Goal: Task Accomplishment & Management: Complete application form

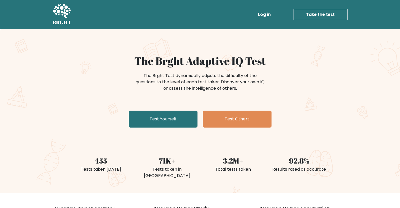
click at [266, 16] on link "Log in" at bounding box center [264, 14] width 17 height 11
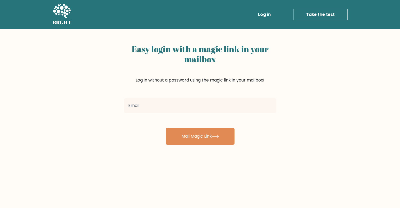
drag, startPoint x: 194, startPoint y: 103, endPoint x: 184, endPoint y: 106, distance: 10.6
click at [194, 103] on input "email" at bounding box center [200, 105] width 152 height 15
type input "canejason@outlook.com"
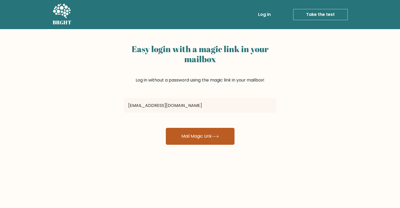
click at [179, 135] on button "Mail Magic Link" at bounding box center [200, 136] width 69 height 17
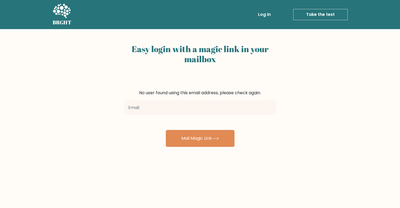
click at [313, 16] on link "Take the test" at bounding box center [320, 14] width 54 height 11
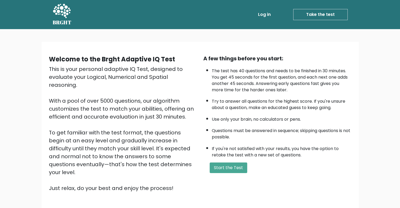
click at [60, 14] on icon at bounding box center [62, 11] width 18 height 14
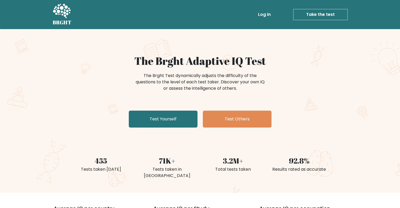
click at [324, 14] on link "Take the test" at bounding box center [320, 14] width 54 height 11
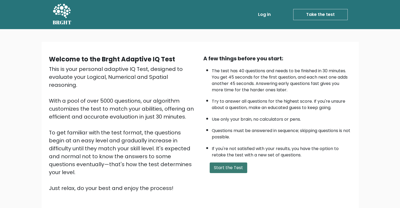
click at [234, 165] on button "Start the Test" at bounding box center [229, 167] width 38 height 11
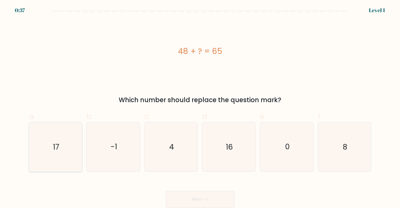
click at [58, 145] on text "17" at bounding box center [56, 146] width 6 height 10
click at [200, 107] on input "a. 17" at bounding box center [200, 105] width 0 height 3
radio input "true"
click at [187, 199] on button "Next" at bounding box center [200, 199] width 69 height 17
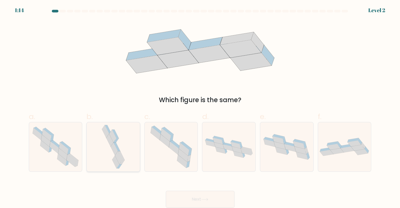
click at [121, 156] on icon at bounding box center [121, 155] width 7 height 9
click at [200, 107] on input "b." at bounding box center [200, 105] width 0 height 3
radio input "true"
click at [194, 197] on button "Next" at bounding box center [200, 199] width 69 height 17
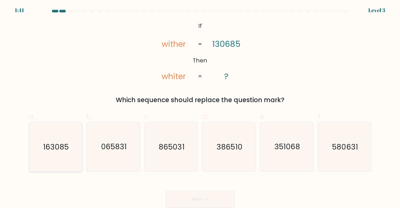
click at [59, 153] on icon "163085" at bounding box center [55, 146] width 49 height 49
click at [200, 107] on input "a. 163085" at bounding box center [200, 105] width 0 height 3
radio input "true"
click at [201, 200] on button "Next" at bounding box center [200, 199] width 69 height 17
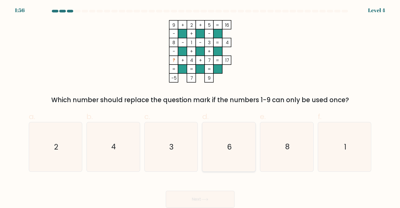
click at [226, 143] on icon "6" at bounding box center [228, 146] width 49 height 49
click at [200, 107] on input "d. 6" at bounding box center [200, 105] width 0 height 3
radio input "true"
click at [206, 196] on button "Next" at bounding box center [200, 199] width 69 height 17
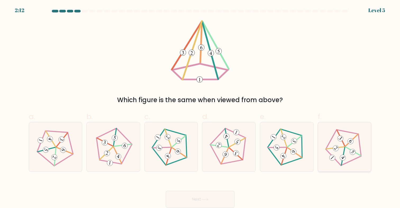
click at [349, 147] on icon at bounding box center [344, 146] width 39 height 39
click at [200, 107] on input "f." at bounding box center [200, 105] width 0 height 3
radio input "true"
click at [218, 199] on button "Next" at bounding box center [200, 199] width 69 height 17
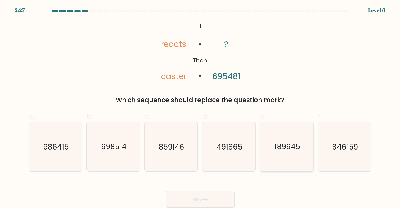
click at [280, 156] on icon "189645" at bounding box center [286, 146] width 49 height 49
click at [200, 107] on input "e. 189645" at bounding box center [200, 105] width 0 height 3
radio input "true"
click at [211, 197] on button "Next" at bounding box center [200, 199] width 69 height 17
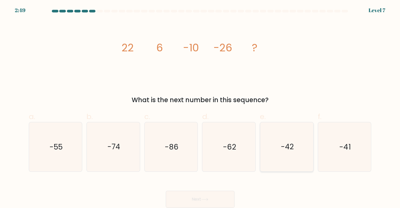
click at [284, 155] on icon "-42" at bounding box center [286, 146] width 49 height 49
click at [200, 107] on input "e. -42" at bounding box center [200, 105] width 0 height 3
radio input "true"
click at [220, 196] on button "Next" at bounding box center [200, 199] width 69 height 17
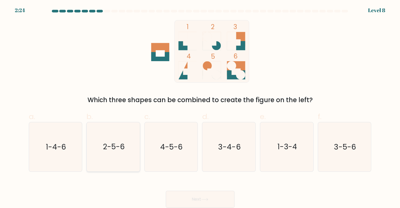
click at [116, 150] on text "2-5-6" at bounding box center [114, 146] width 22 height 10
click at [200, 107] on input "b. 2-5-6" at bounding box center [200, 105] width 0 height 3
radio input "true"
click at [202, 197] on button "Next" at bounding box center [200, 199] width 69 height 17
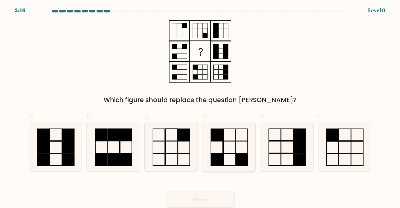
click at [237, 161] on rect at bounding box center [242, 159] width 12 height 12
click at [200, 107] on input "d." at bounding box center [200, 105] width 0 height 3
radio input "true"
click at [215, 202] on button "Next" at bounding box center [200, 199] width 69 height 17
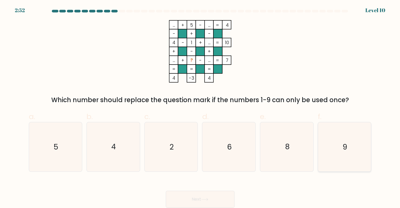
click at [336, 146] on icon "9" at bounding box center [344, 146] width 49 height 49
click at [200, 107] on input "f. 9" at bounding box center [200, 105] width 0 height 3
radio input "true"
click at [205, 201] on icon at bounding box center [204, 199] width 7 height 3
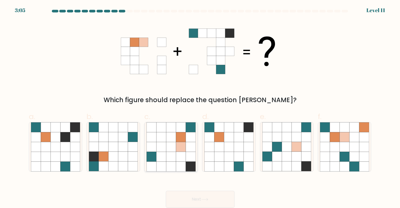
click at [171, 160] on icon at bounding box center [171, 156] width 10 height 10
click at [200, 107] on input "c." at bounding box center [200, 105] width 0 height 3
radio input "true"
click at [193, 198] on button "Next" at bounding box center [200, 199] width 69 height 17
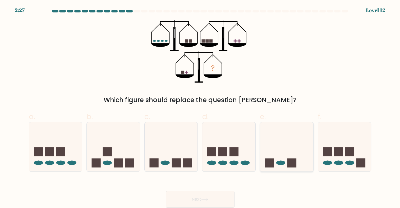
click at [280, 167] on icon at bounding box center [286, 147] width 53 height 44
click at [200, 107] on input "e." at bounding box center [200, 105] width 0 height 3
radio input "true"
click at [210, 198] on button "Next" at bounding box center [200, 199] width 69 height 17
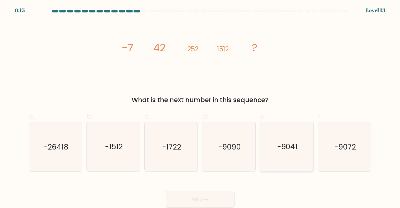
click at [280, 156] on icon "-9041" at bounding box center [286, 146] width 49 height 49
click at [200, 107] on input "e. -9041" at bounding box center [200, 105] width 0 height 3
radio input "true"
click at [217, 196] on button "Next" at bounding box center [200, 199] width 69 height 17
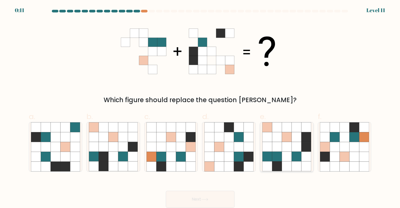
click at [294, 161] on icon at bounding box center [297, 156] width 10 height 10
click at [200, 107] on input "e." at bounding box center [200, 105] width 0 height 3
radio input "true"
click at [202, 201] on button "Next" at bounding box center [200, 199] width 69 height 17
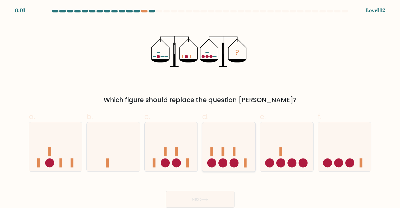
click at [232, 152] on icon at bounding box center [228, 147] width 53 height 44
click at [200, 107] on input "d." at bounding box center [200, 105] width 0 height 3
radio input "true"
click at [216, 199] on button "Next" at bounding box center [200, 199] width 69 height 17
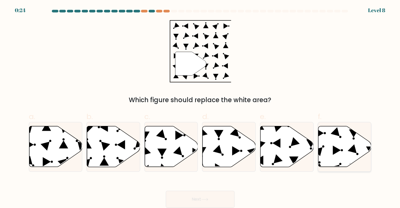
click at [330, 143] on icon at bounding box center [344, 146] width 53 height 41
click at [200, 107] on input "f." at bounding box center [200, 105] width 0 height 3
radio input "true"
click at [192, 198] on button "Next" at bounding box center [200, 199] width 69 height 17
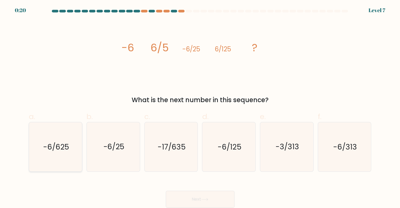
click at [52, 150] on text "-6/625" at bounding box center [56, 146] width 26 height 10
click at [200, 107] on input "a. -6/625" at bounding box center [200, 105] width 0 height 3
radio input "true"
click at [188, 197] on button "Next" at bounding box center [200, 199] width 69 height 17
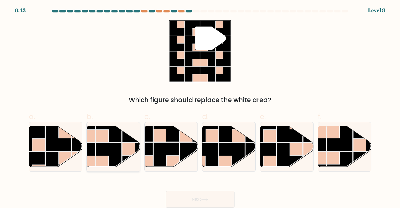
click at [104, 152] on rect at bounding box center [109, 156] width 26 height 26
click at [200, 107] on input "b." at bounding box center [200, 105] width 0 height 3
radio input "true"
click at [188, 200] on button "Next" at bounding box center [200, 199] width 69 height 17
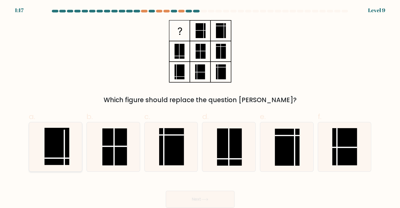
click at [60, 148] on rect at bounding box center [56, 146] width 25 height 37
click at [200, 107] on input "a." at bounding box center [200, 105] width 0 height 3
radio input "true"
click at [192, 200] on button "Next" at bounding box center [200, 199] width 69 height 17
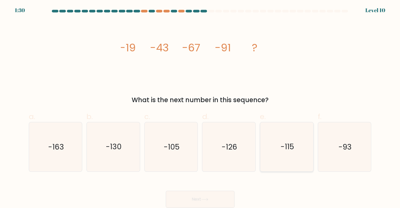
drag, startPoint x: 304, startPoint y: 160, endPoint x: 301, endPoint y: 163, distance: 3.4
click at [304, 160] on icon "-115" at bounding box center [286, 146] width 49 height 49
click at [200, 107] on input "e. -115" at bounding box center [200, 105] width 0 height 3
radio input "true"
click at [197, 197] on button "Next" at bounding box center [200, 199] width 69 height 17
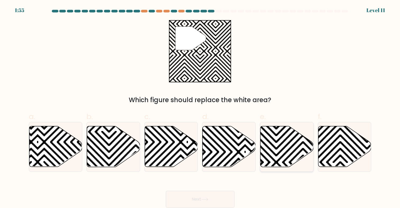
click at [281, 149] on icon at bounding box center [286, 146] width 53 height 41
click at [200, 107] on input "e." at bounding box center [200, 105] width 0 height 3
radio input "true"
click at [211, 200] on button "Next" at bounding box center [200, 199] width 69 height 17
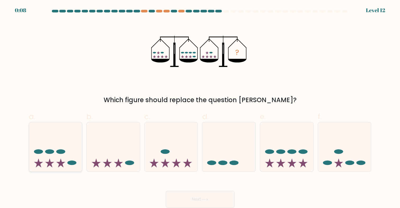
click at [64, 154] on icon at bounding box center [55, 147] width 53 height 44
click at [200, 107] on input "a." at bounding box center [200, 105] width 0 height 3
radio input "true"
click at [199, 201] on button "Next" at bounding box center [200, 199] width 69 height 17
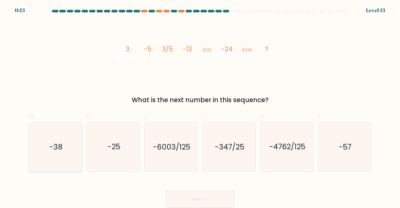
click at [57, 146] on text "-38" at bounding box center [55, 146] width 13 height 10
click at [200, 107] on input "a. -38" at bounding box center [200, 105] width 0 height 3
radio input "true"
click at [187, 196] on button "Next" at bounding box center [200, 199] width 69 height 17
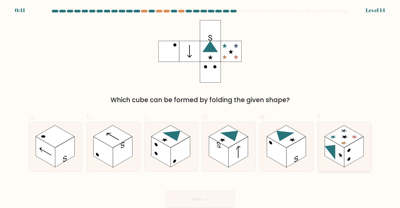
click at [345, 145] on rect at bounding box center [344, 136] width 39 height 22
click at [200, 107] on input "f." at bounding box center [200, 105] width 0 height 3
radio input "true"
click at [209, 194] on button "Next" at bounding box center [200, 199] width 69 height 17
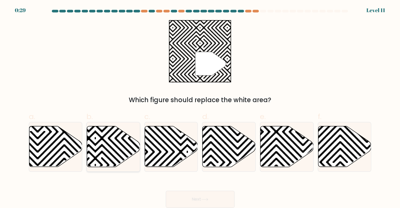
click at [99, 145] on icon at bounding box center [113, 146] width 53 height 41
click at [200, 107] on input "b." at bounding box center [200, 105] width 0 height 3
radio input "true"
click at [187, 196] on button "Next" at bounding box center [200, 199] width 69 height 17
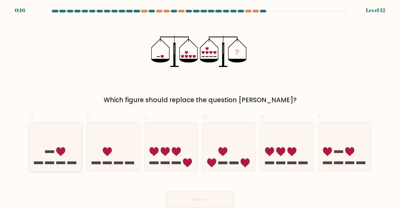
click at [71, 160] on icon at bounding box center [55, 147] width 53 height 44
click at [200, 107] on input "a." at bounding box center [200, 105] width 0 height 3
radio input "true"
click at [191, 201] on button "Next" at bounding box center [200, 199] width 69 height 17
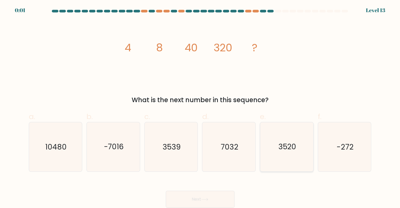
click at [292, 148] on text "3520" at bounding box center [287, 146] width 18 height 10
click at [200, 107] on input "e. 3520" at bounding box center [200, 105] width 0 height 3
radio input "true"
click at [204, 197] on button "Next" at bounding box center [200, 199] width 69 height 17
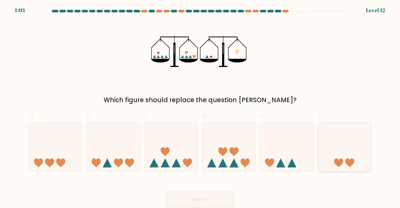
click at [348, 168] on icon at bounding box center [344, 147] width 53 height 44
click at [200, 107] on input "f." at bounding box center [200, 105] width 0 height 3
radio input "true"
click at [209, 196] on button "Next" at bounding box center [200, 199] width 69 height 17
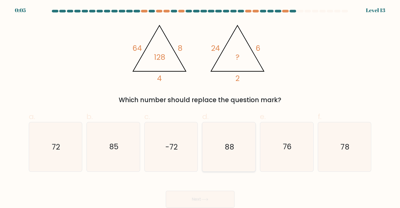
click at [219, 151] on icon "88" at bounding box center [228, 146] width 49 height 49
click at [200, 107] on input "d. 88" at bounding box center [200, 105] width 0 height 3
radio input "true"
click at [202, 196] on button "Next" at bounding box center [200, 199] width 69 height 17
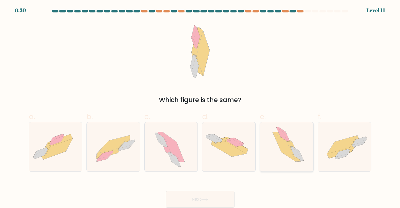
click at [289, 152] on icon at bounding box center [284, 146] width 23 height 29
click at [200, 107] on input "e." at bounding box center [200, 105] width 0 height 3
radio input "true"
click at [117, 154] on icon at bounding box center [113, 147] width 53 height 38
click at [200, 107] on input "b." at bounding box center [200, 105] width 0 height 3
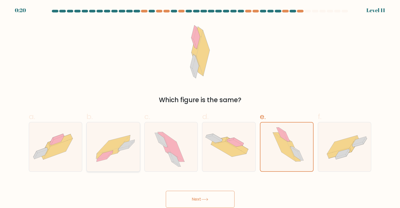
radio input "true"
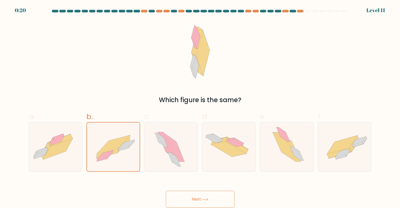
click at [178, 198] on button "Next" at bounding box center [200, 199] width 69 height 17
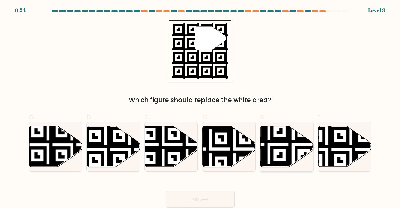
click at [285, 148] on icon at bounding box center [269, 168] width 96 height 96
click at [200, 107] on input "e." at bounding box center [200, 105] width 0 height 3
radio input "true"
click at [219, 201] on button "Next" at bounding box center [200, 199] width 69 height 17
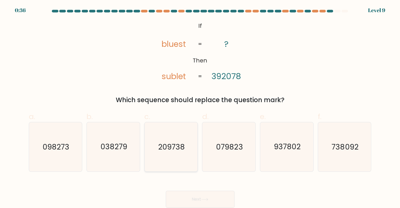
click at [172, 154] on icon "209738" at bounding box center [170, 146] width 49 height 49
click at [200, 107] on input "c. 209738" at bounding box center [200, 105] width 0 height 3
radio input "true"
click at [194, 199] on button "Next" at bounding box center [200, 199] width 69 height 17
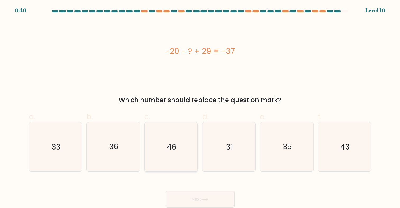
click at [172, 142] on text "46" at bounding box center [172, 146] width 10 height 10
click at [200, 107] on input "c. 46" at bounding box center [200, 105] width 0 height 3
radio input "true"
click at [202, 202] on button "Next" at bounding box center [200, 199] width 69 height 17
click at [201, 196] on button "Next" at bounding box center [200, 199] width 69 height 17
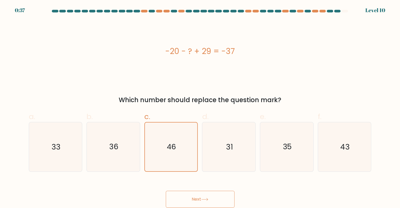
click at [188, 199] on button "Next" at bounding box center [200, 199] width 69 height 17
click at [165, 138] on icon "46" at bounding box center [171, 146] width 49 height 49
click at [200, 107] on input "c. 46" at bounding box center [200, 105] width 0 height 3
click at [198, 196] on button "Next" at bounding box center [200, 199] width 69 height 17
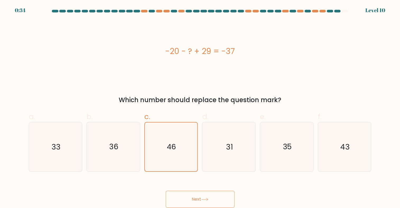
click at [198, 196] on button "Next" at bounding box center [200, 199] width 69 height 17
click at [168, 148] on text "46" at bounding box center [171, 146] width 9 height 10
click at [200, 107] on input "c. 46" at bounding box center [200, 105] width 0 height 3
click at [168, 148] on text "46" at bounding box center [171, 146] width 9 height 10
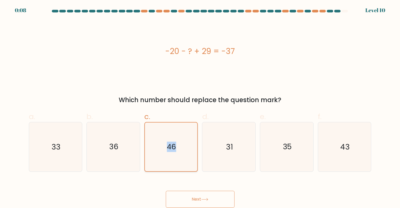
click at [200, 107] on input "c. 46" at bounding box center [200, 105] width 0 height 3
drag, startPoint x: 168, startPoint y: 148, endPoint x: 174, endPoint y: 158, distance: 12.0
click at [174, 158] on icon "46" at bounding box center [171, 146] width 49 height 49
click at [200, 107] on input "c. 46" at bounding box center [200, 105] width 0 height 3
click at [189, 199] on button "Next" at bounding box center [200, 199] width 69 height 17
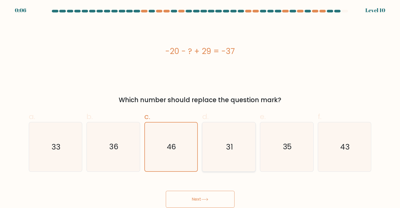
click at [220, 148] on icon "31" at bounding box center [228, 146] width 49 height 49
click at [200, 107] on input "d. 31" at bounding box center [200, 105] width 0 height 3
radio input "true"
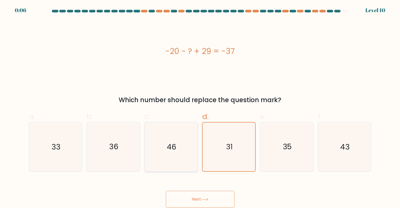
click at [178, 150] on icon "46" at bounding box center [170, 146] width 49 height 49
click at [200, 107] on input "c. 46" at bounding box center [200, 105] width 0 height 3
radio input "true"
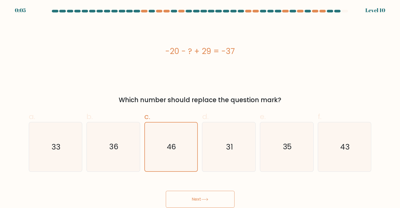
click at [190, 198] on button "Next" at bounding box center [200, 199] width 69 height 17
click at [205, 198] on icon at bounding box center [204, 199] width 7 height 3
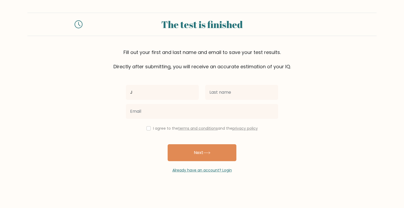
type input "J"
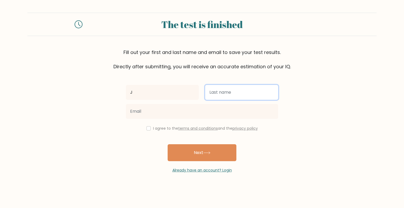
click at [220, 90] on input "text" at bounding box center [241, 92] width 73 height 15
type input "C"
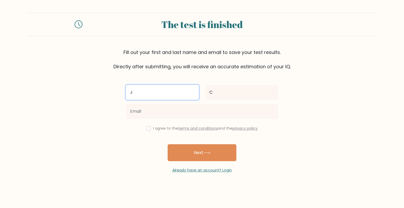
click at [149, 92] on input "J" at bounding box center [162, 92] width 73 height 15
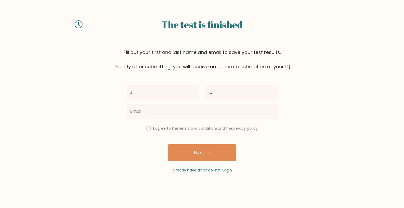
click at [118, 150] on form "The test is finished Fill out your first and last name and email to save your t…" at bounding box center [202, 93] width 404 height 160
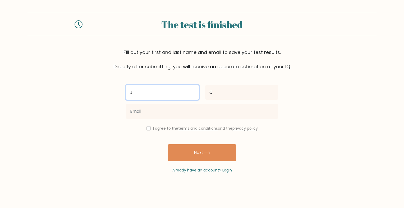
click at [141, 99] on input "J" at bounding box center [162, 92] width 73 height 15
type input "[PERSON_NAME]"
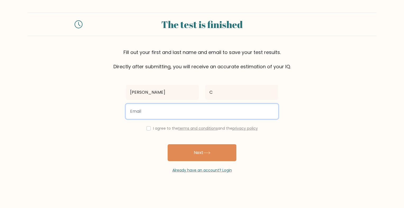
click at [140, 113] on input "email" at bounding box center [202, 111] width 152 height 15
type input "[EMAIL_ADDRESS][DOMAIN_NAME]"
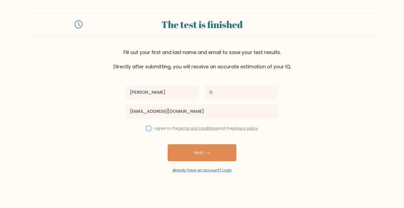
click at [147, 128] on input "checkbox" at bounding box center [148, 128] width 4 height 4
checkbox input "true"
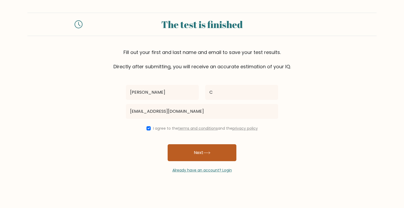
click at [185, 152] on button "Next" at bounding box center [202, 152] width 69 height 17
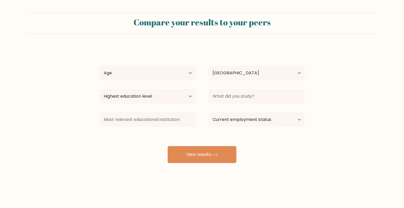
select select "ZA"
click at [188, 75] on select "Age Under [DEMOGRAPHIC_DATA] [DEMOGRAPHIC_DATA] [DEMOGRAPHIC_DATA] [DEMOGRAPHIC…" at bounding box center [147, 73] width 96 height 15
select select "18_24"
click at [99, 66] on select "Age Under [DEMOGRAPHIC_DATA] [DEMOGRAPHIC_DATA] [DEMOGRAPHIC_DATA] [DEMOGRAPHIC…" at bounding box center [147, 73] width 96 height 15
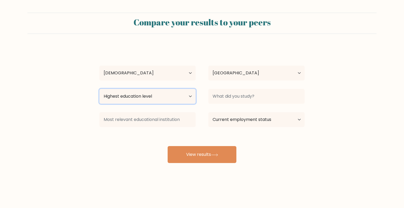
click at [163, 97] on select "Highest education level No schooling Primary Lower Secondary Upper Secondary Oc…" at bounding box center [147, 96] width 96 height 15
select select "bachelors_degree"
click at [99, 89] on select "Highest education level No schooling Primary Lower Secondary Upper Secondary Oc…" at bounding box center [147, 96] width 96 height 15
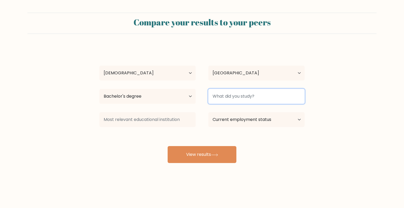
click at [238, 95] on input at bounding box center [256, 96] width 96 height 15
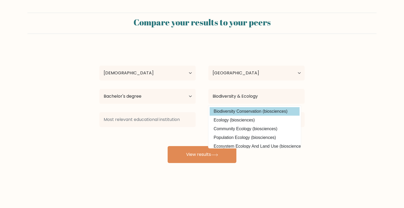
click at [272, 113] on option "Biodiversity Conservation (biosciences)" at bounding box center [255, 111] width 90 height 8
type input "Biodiversity Conservation"
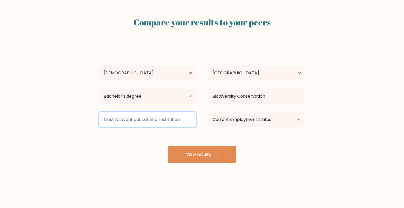
click at [185, 122] on input at bounding box center [147, 119] width 96 height 15
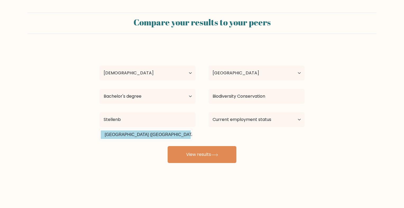
click at [171, 134] on option "[GEOGRAPHIC_DATA] ([GEOGRAPHIC_DATA])" at bounding box center [146, 134] width 90 height 8
type input "[GEOGRAPHIC_DATA]"
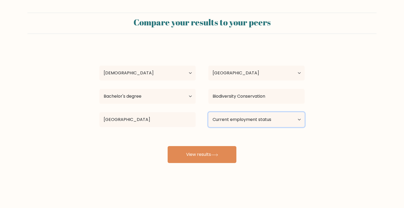
click at [228, 121] on select "Current employment status Employed Student Retired Other / prefer not to answer" at bounding box center [256, 119] width 96 height 15
select select "student"
click at [208, 112] on select "Current employment status Employed Student Retired Other / prefer not to answer" at bounding box center [256, 119] width 96 height 15
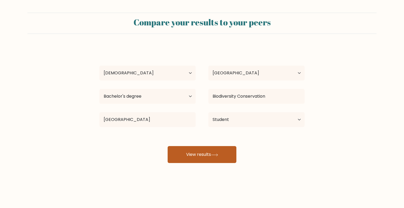
click at [225, 154] on button "View results" at bounding box center [202, 154] width 69 height 17
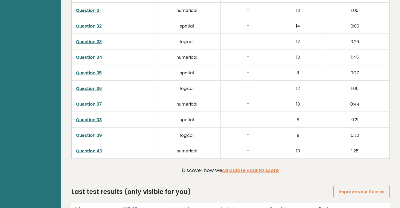
scroll to position [1358, 0]
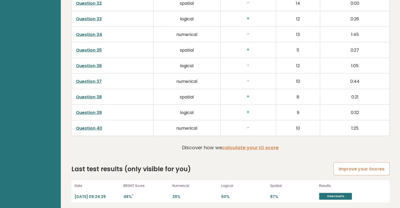
click at [342, 166] on link "Improve your Scores" at bounding box center [361, 168] width 56 height 13
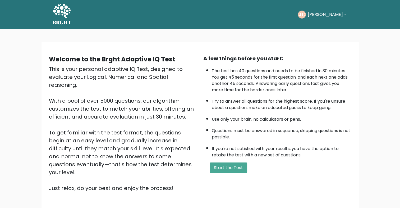
click at [325, 13] on button "[PERSON_NAME]" at bounding box center [327, 14] width 42 height 7
click at [325, 26] on link "Dashboard" at bounding box center [319, 28] width 42 height 8
click at [50, 12] on div "BRGHT BRGHT Take the test JC Jason Dashboard Profile Settings Logout Dashboard …" at bounding box center [199, 14] width 301 height 25
click at [58, 12] on icon at bounding box center [62, 11] width 18 height 14
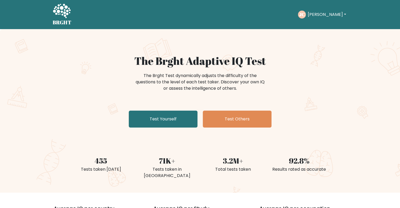
click at [323, 15] on button "[PERSON_NAME]" at bounding box center [327, 14] width 42 height 7
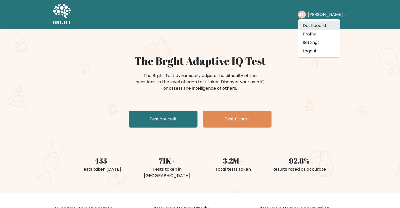
click at [320, 26] on link "Dashboard" at bounding box center [319, 25] width 42 height 8
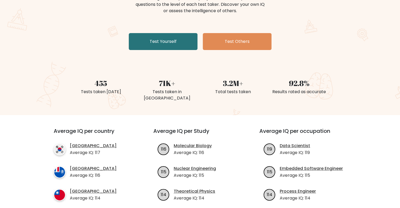
scroll to position [79, 0]
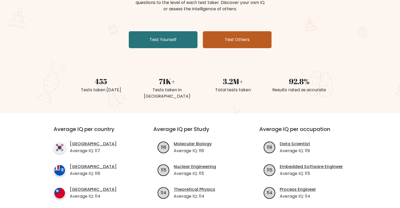
click at [241, 38] on link "Test Others" at bounding box center [237, 39] width 69 height 17
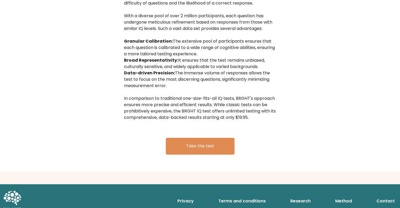
scroll to position [850, 0]
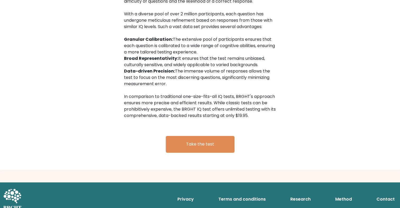
click at [348, 193] on link "Method" at bounding box center [343, 198] width 21 height 11
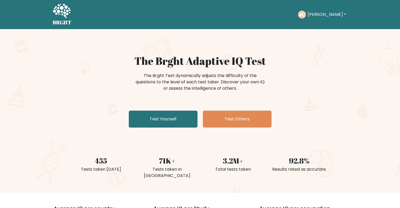
click at [326, 13] on button "[PERSON_NAME]" at bounding box center [327, 14] width 42 height 7
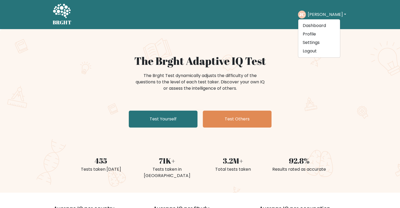
click at [331, 78] on div "The Brght Adaptive IQ Test The Brght Test dynamically adjusts the difficulty of…" at bounding box center [200, 91] width 264 height 75
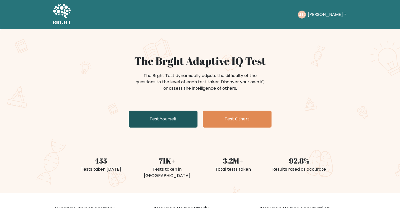
click at [177, 117] on link "Test Yourself" at bounding box center [163, 118] width 69 height 17
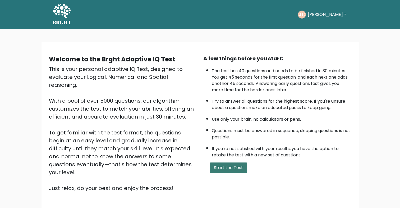
click at [229, 165] on button "Start the Test" at bounding box center [229, 167] width 38 height 11
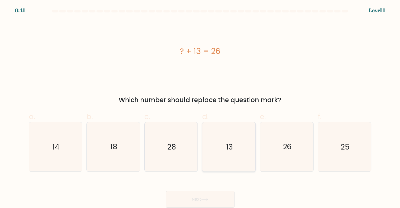
click at [224, 152] on icon "13" at bounding box center [228, 146] width 49 height 49
click at [200, 107] on input "d. 13" at bounding box center [200, 105] width 0 height 3
radio input "true"
click at [215, 200] on button "Next" at bounding box center [200, 199] width 69 height 17
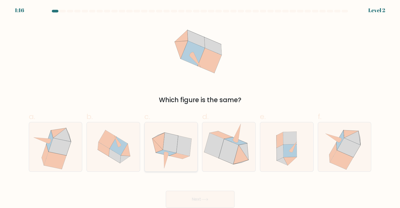
click at [176, 152] on icon at bounding box center [170, 142] width 15 height 20
click at [200, 107] on input "c." at bounding box center [200, 105] width 0 height 3
radio input "true"
click at [204, 200] on icon at bounding box center [204, 199] width 7 height 3
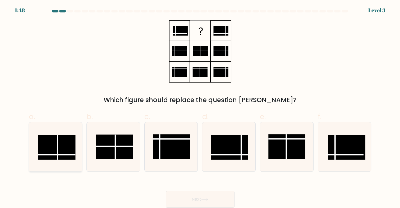
click at [54, 150] on rect at bounding box center [56, 147] width 37 height 25
click at [200, 107] on input "a." at bounding box center [200, 105] width 0 height 3
radio input "true"
click at [208, 198] on icon at bounding box center [204, 199] width 7 height 3
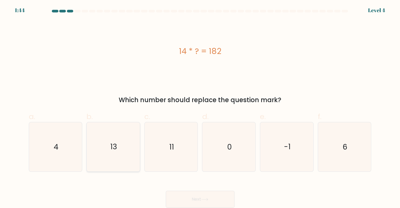
click at [131, 150] on icon "13" at bounding box center [113, 146] width 49 height 49
click at [200, 107] on input "b. 13" at bounding box center [200, 105] width 0 height 3
radio input "true"
click at [186, 199] on button "Next" at bounding box center [200, 199] width 69 height 17
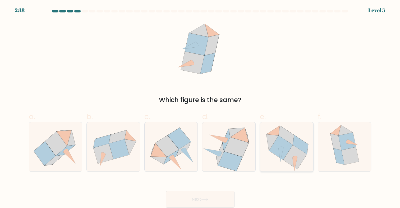
click at [290, 152] on icon at bounding box center [295, 157] width 24 height 24
click at [200, 107] on input "e." at bounding box center [200, 105] width 0 height 3
radio input "true"
click at [196, 200] on button "Next" at bounding box center [200, 199] width 69 height 17
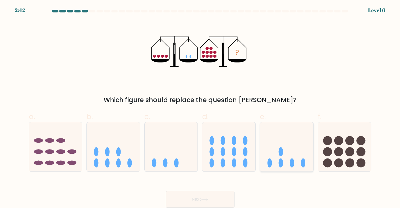
click at [304, 154] on icon at bounding box center [286, 147] width 53 height 44
click at [200, 107] on input "e." at bounding box center [200, 105] width 0 height 3
radio input "true"
click at [211, 198] on button "Next" at bounding box center [200, 199] width 69 height 17
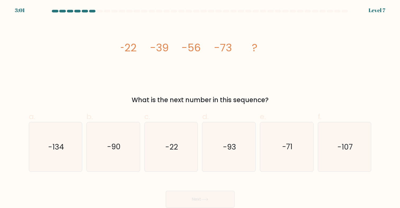
drag, startPoint x: 113, startPoint y: 151, endPoint x: 153, endPoint y: 172, distance: 44.6
click at [113, 152] on icon "-90" at bounding box center [113, 146] width 49 height 49
click at [200, 107] on input "b. -90" at bounding box center [200, 105] width 0 height 3
radio input "true"
click at [186, 199] on button "Next" at bounding box center [200, 199] width 69 height 17
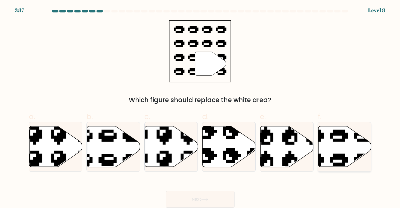
click at [338, 153] on icon at bounding box center [344, 146] width 53 height 41
click at [200, 107] on input "f." at bounding box center [200, 105] width 0 height 3
radio input "true"
click at [220, 198] on button "Next" at bounding box center [200, 199] width 69 height 17
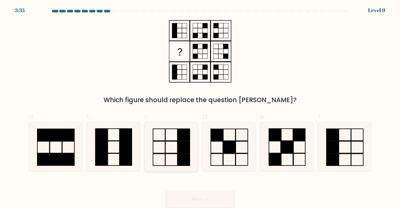
click at [181, 142] on rect at bounding box center [184, 147] width 12 height 12
click at [200, 107] on input "c." at bounding box center [200, 105] width 0 height 3
radio input "true"
click at [199, 199] on button "Next" at bounding box center [200, 199] width 69 height 17
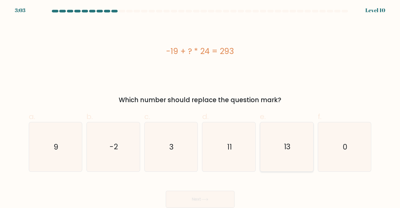
click at [288, 149] on text "13" at bounding box center [287, 146] width 7 height 10
click at [200, 107] on input "e. 13" at bounding box center [200, 105] width 0 height 3
radio input "true"
click at [220, 198] on button "Next" at bounding box center [200, 199] width 69 height 17
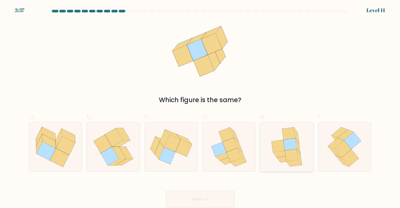
click at [295, 154] on icon at bounding box center [291, 155] width 13 height 12
click at [200, 107] on input "e." at bounding box center [200, 105] width 0 height 3
radio input "true"
click at [186, 196] on button "Next" at bounding box center [200, 199] width 69 height 17
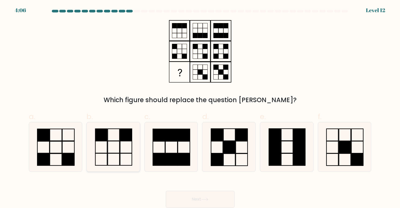
click at [107, 158] on rect at bounding box center [101, 159] width 12 height 12
click at [200, 107] on input "b." at bounding box center [200, 105] width 0 height 3
radio input "true"
click at [208, 199] on icon at bounding box center [204, 199] width 7 height 3
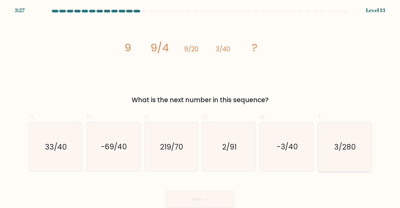
click at [335, 155] on icon "3/280" at bounding box center [344, 146] width 49 height 49
click at [200, 107] on input "f. 3/280" at bounding box center [200, 105] width 0 height 3
radio input "true"
click at [219, 197] on button "Next" at bounding box center [200, 199] width 69 height 17
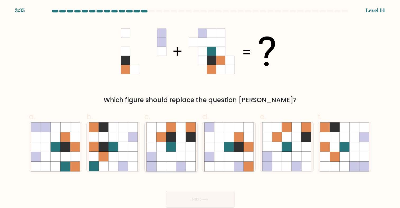
click at [170, 162] on icon at bounding box center [171, 166] width 10 height 10
click at [200, 107] on input "c." at bounding box center [200, 105] width 0 height 3
radio input "true"
click at [192, 200] on button "Next" at bounding box center [200, 199] width 69 height 17
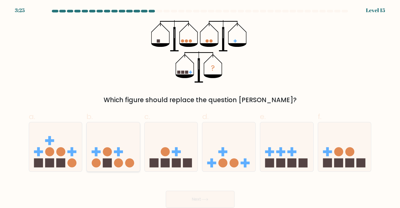
click at [124, 157] on icon at bounding box center [113, 147] width 53 height 44
click at [200, 107] on input "b." at bounding box center [200, 105] width 0 height 3
radio input "true"
click at [193, 197] on button "Next" at bounding box center [200, 199] width 69 height 17
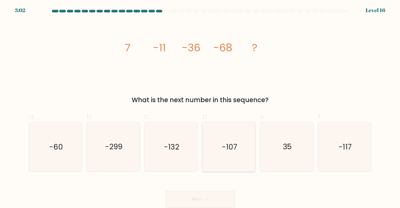
click at [234, 164] on icon "-107" at bounding box center [228, 146] width 49 height 49
click at [200, 107] on input "d. -107" at bounding box center [200, 105] width 0 height 3
radio input "true"
click at [222, 197] on button "Next" at bounding box center [200, 199] width 69 height 17
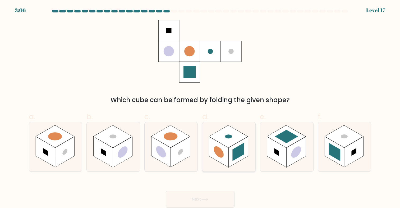
click at [235, 155] on rect at bounding box center [239, 151] width 12 height 18
click at [200, 107] on input "d." at bounding box center [200, 105] width 0 height 3
radio input "true"
click at [212, 201] on button "Next" at bounding box center [200, 199] width 69 height 17
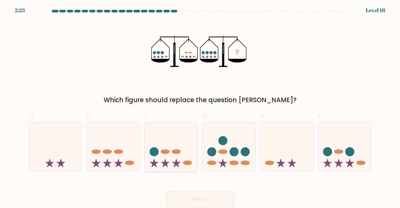
click at [186, 147] on icon at bounding box center [171, 147] width 53 height 44
click at [200, 107] on input "c." at bounding box center [200, 105] width 0 height 3
radio input "true"
click at [199, 197] on button "Next" at bounding box center [200, 199] width 69 height 17
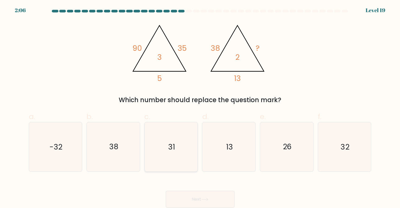
drag, startPoint x: 171, startPoint y: 151, endPoint x: 173, endPoint y: 154, distance: 3.4
click at [172, 151] on text "31" at bounding box center [171, 146] width 7 height 10
click at [200, 107] on input "c. 31" at bounding box center [200, 105] width 0 height 3
radio input "true"
click at [202, 201] on button "Next" at bounding box center [200, 199] width 69 height 17
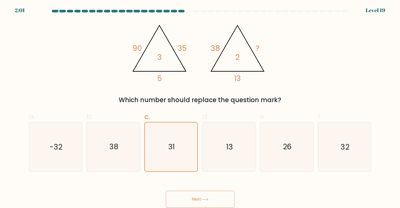
click at [201, 197] on button "Next" at bounding box center [200, 199] width 69 height 17
click at [126, 160] on icon "38" at bounding box center [113, 146] width 49 height 49
click at [200, 107] on input "b. 38" at bounding box center [200, 105] width 0 height 3
radio input "true"
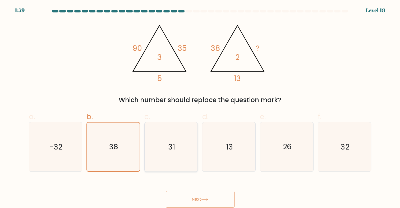
click at [165, 161] on icon "31" at bounding box center [170, 146] width 49 height 49
click at [200, 107] on input "c. 31" at bounding box center [200, 105] width 0 height 3
radio input "true"
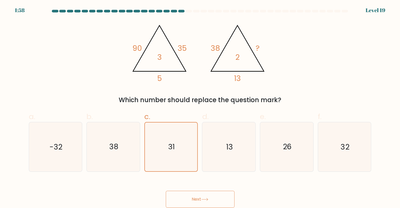
click at [197, 198] on button "Next" at bounding box center [200, 199] width 69 height 17
drag, startPoint x: 58, startPoint y: 148, endPoint x: 85, endPoint y: 151, distance: 27.2
click at [58, 148] on text "-32" at bounding box center [55, 146] width 13 height 10
click at [200, 107] on input "a. -32" at bounding box center [200, 105] width 0 height 3
radio input "true"
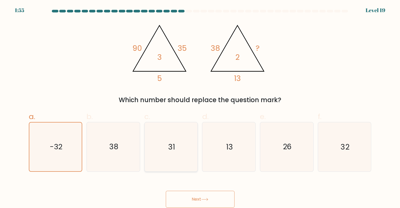
click at [178, 143] on icon "31" at bounding box center [170, 146] width 49 height 49
click at [200, 107] on input "c. 31" at bounding box center [200, 105] width 0 height 3
radio input "true"
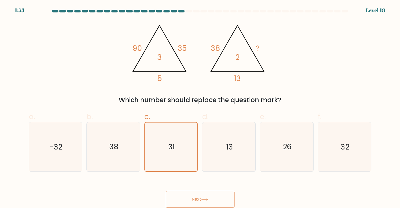
click at [166, 191] on button "Next" at bounding box center [200, 199] width 69 height 17
click at [206, 195] on button "Next" at bounding box center [200, 199] width 69 height 17
click at [217, 196] on button "Next" at bounding box center [200, 199] width 69 height 17
click at [225, 151] on icon "13" at bounding box center [228, 146] width 49 height 49
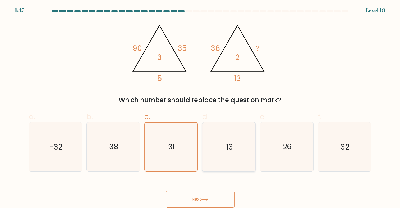
click at [200, 107] on input "d. 13" at bounding box center [200, 105] width 0 height 3
radio input "true"
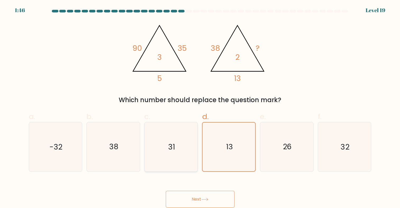
click at [185, 153] on icon "31" at bounding box center [170, 146] width 49 height 49
click at [200, 107] on input "c. 31" at bounding box center [200, 105] width 0 height 3
radio input "true"
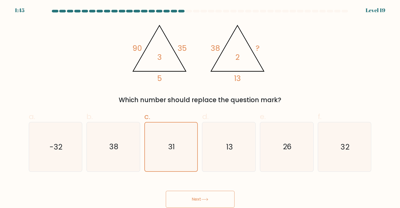
click at [199, 197] on button "Next" at bounding box center [200, 199] width 69 height 17
click at [165, 147] on icon "31" at bounding box center [171, 146] width 49 height 49
click at [200, 107] on input "c. 31" at bounding box center [200, 105] width 0 height 3
click at [284, 155] on icon "26" at bounding box center [286, 146] width 49 height 49
click at [200, 107] on input "e. 26" at bounding box center [200, 105] width 0 height 3
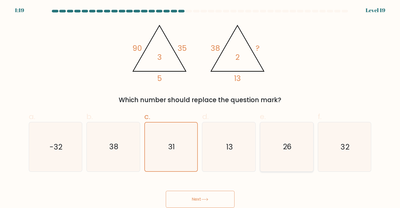
radio input "true"
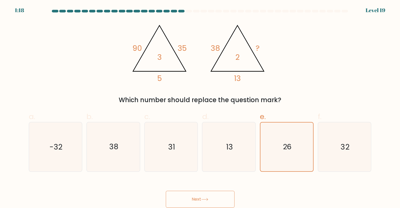
click at [219, 197] on button "Next" at bounding box center [200, 199] width 69 height 17
click at [198, 197] on button "Next" at bounding box center [200, 199] width 69 height 17
click at [179, 154] on icon "31" at bounding box center [170, 146] width 49 height 49
click at [200, 107] on input "c. 31" at bounding box center [200, 105] width 0 height 3
radio input "true"
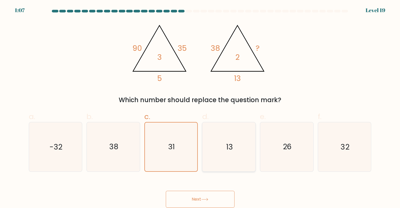
click at [225, 154] on icon "13" at bounding box center [228, 146] width 49 height 49
click at [200, 107] on input "d. 13" at bounding box center [200, 105] width 0 height 3
radio input "true"
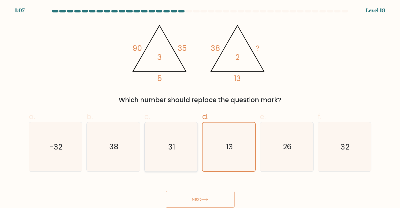
click at [180, 155] on icon "31" at bounding box center [170, 146] width 49 height 49
click at [200, 107] on input "c. 31" at bounding box center [200, 105] width 0 height 3
radio input "true"
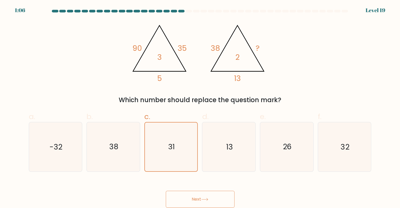
click at [195, 199] on button "Next" at bounding box center [200, 199] width 69 height 17
drag, startPoint x: 196, startPoint y: 196, endPoint x: 187, endPoint y: 198, distance: 9.4
click at [187, 198] on button "Next" at bounding box center [200, 199] width 69 height 17
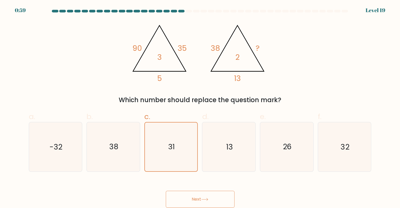
click at [205, 199] on icon at bounding box center [204, 199] width 7 height 3
click at [165, 152] on icon "31" at bounding box center [171, 146] width 49 height 49
click at [200, 107] on input "c. 31" at bounding box center [200, 105] width 0 height 3
click at [165, 152] on icon "31" at bounding box center [171, 146] width 49 height 49
click at [200, 107] on input "c. 31" at bounding box center [200, 105] width 0 height 3
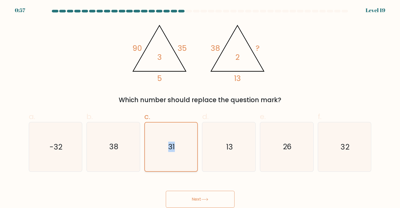
drag, startPoint x: 165, startPoint y: 152, endPoint x: 169, endPoint y: 157, distance: 6.0
click at [169, 157] on icon "31" at bounding box center [171, 146] width 49 height 49
click at [200, 107] on input "c. 31" at bounding box center [200, 105] width 0 height 3
click at [174, 150] on text "31" at bounding box center [171, 146] width 7 height 10
click at [200, 107] on input "c. 31" at bounding box center [200, 105] width 0 height 3
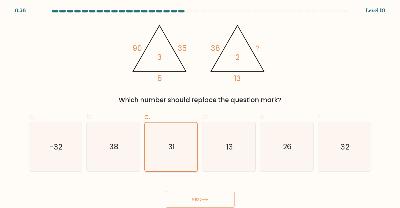
click at [174, 150] on text "31" at bounding box center [171, 146] width 7 height 10
click at [200, 107] on input "c. 31" at bounding box center [200, 105] width 0 height 3
click at [147, 117] on span "c." at bounding box center [147, 116] width 6 height 10
click at [200, 107] on input "c. 31" at bounding box center [200, 105] width 0 height 3
click at [373, 10] on div at bounding box center [200, 12] width 349 height 5
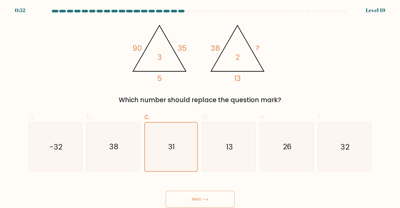
click at [208, 200] on icon at bounding box center [204, 199] width 7 height 3
click at [114, 158] on icon "38" at bounding box center [113, 146] width 49 height 49
click at [200, 107] on input "b. 38" at bounding box center [200, 105] width 0 height 3
radio input "true"
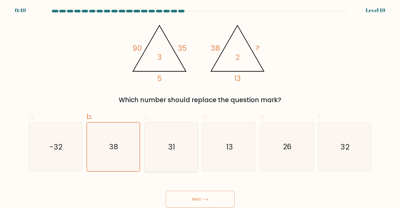
click at [166, 159] on icon "31" at bounding box center [170, 146] width 49 height 49
click at [200, 107] on input "c. 31" at bounding box center [200, 105] width 0 height 3
radio input "true"
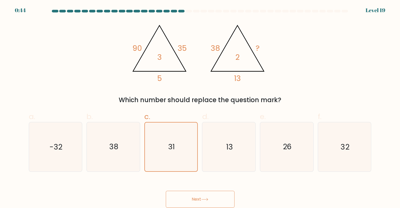
click at [196, 198] on button "Next" at bounding box center [200, 199] width 69 height 17
click at [335, 158] on icon "32" at bounding box center [344, 146] width 49 height 49
click at [200, 107] on input "f. 32" at bounding box center [200, 105] width 0 height 3
radio input "true"
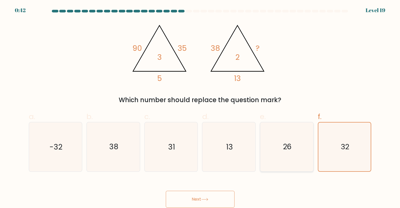
click at [281, 160] on icon "26" at bounding box center [286, 146] width 49 height 49
click at [200, 107] on input "e. 26" at bounding box center [200, 105] width 0 height 3
radio input "true"
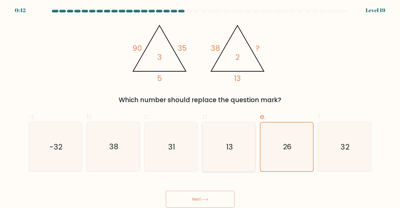
click at [228, 158] on icon "13" at bounding box center [228, 146] width 49 height 49
click at [200, 107] on input "d. 13" at bounding box center [200, 105] width 0 height 3
radio input "true"
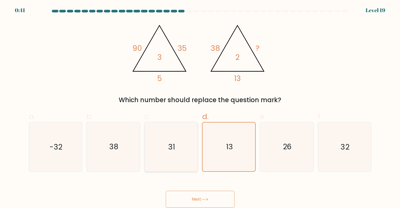
click at [172, 158] on icon "31" at bounding box center [170, 146] width 49 height 49
click at [200, 107] on input "c. 31" at bounding box center [200, 105] width 0 height 3
radio input "true"
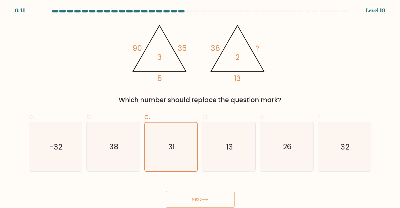
click at [205, 197] on button "Next" at bounding box center [200, 199] width 69 height 17
click at [174, 156] on icon "31" at bounding box center [170, 146] width 49 height 49
click at [200, 107] on input "c. 31" at bounding box center [200, 105] width 0 height 3
radio input "true"
click at [284, 154] on icon "26" at bounding box center [286, 146] width 49 height 49
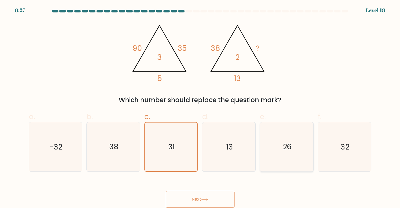
click at [200, 107] on input "e. 26" at bounding box center [200, 105] width 0 height 3
radio input "true"
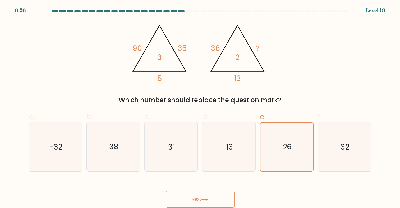
click at [205, 196] on button "Next" at bounding box center [200, 199] width 69 height 17
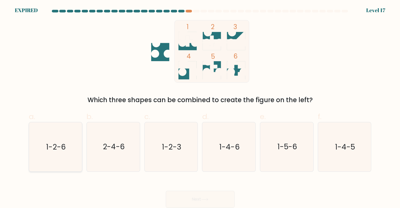
click at [57, 154] on icon "1-2-6" at bounding box center [55, 146] width 49 height 49
click at [200, 107] on input "a. 1-2-6" at bounding box center [200, 105] width 0 height 3
radio input "true"
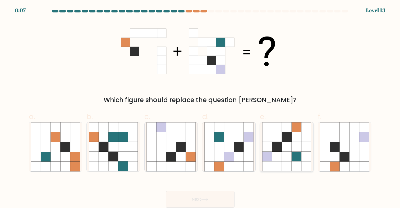
click at [279, 151] on icon at bounding box center [277, 147] width 10 height 10
click at [200, 107] on input "e." at bounding box center [200, 105] width 0 height 3
radio input "true"
click at [205, 198] on icon at bounding box center [204, 199] width 7 height 3
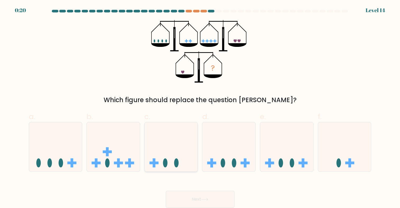
click at [190, 159] on icon at bounding box center [171, 147] width 53 height 44
click at [200, 107] on input "c." at bounding box center [200, 105] width 0 height 3
radio input "true"
click at [196, 200] on button "Next" at bounding box center [200, 199] width 69 height 17
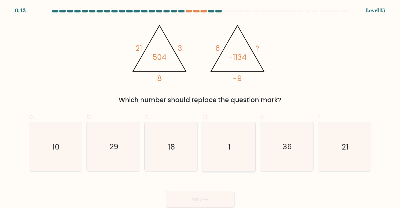
click at [233, 157] on icon "1" at bounding box center [228, 146] width 49 height 49
click at [200, 107] on input "d. 1" at bounding box center [200, 105] width 0 height 3
radio input "true"
click at [212, 197] on button "Next" at bounding box center [200, 199] width 69 height 17
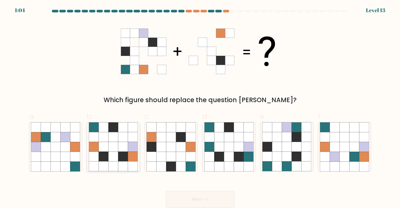
click at [124, 159] on icon at bounding box center [123, 156] width 10 height 10
click at [200, 107] on input "b." at bounding box center [200, 105] width 0 height 3
radio input "true"
click at [200, 201] on button "Next" at bounding box center [200, 199] width 69 height 17
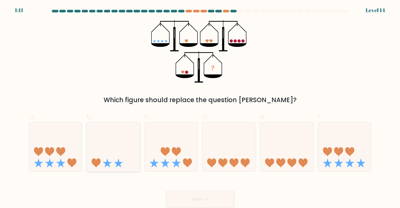
click at [118, 165] on icon at bounding box center [118, 162] width 9 height 9
click at [200, 107] on input "b." at bounding box center [200, 105] width 0 height 3
radio input "true"
click at [193, 201] on button "Next" at bounding box center [200, 199] width 69 height 17
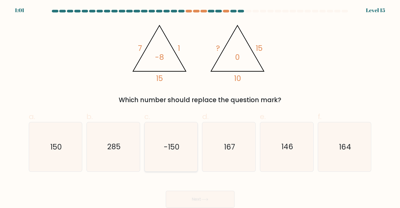
click at [173, 160] on icon "-150" at bounding box center [170, 146] width 49 height 49
click at [200, 107] on input "c. -150" at bounding box center [200, 105] width 0 height 3
radio input "true"
click at [193, 197] on button "Next" at bounding box center [200, 199] width 69 height 17
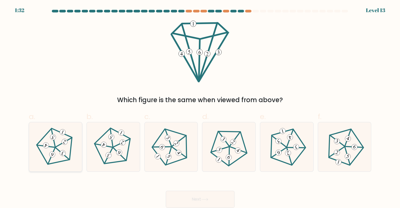
click at [66, 143] on 161 at bounding box center [65, 142] width 8 height 8
click at [200, 107] on input "a." at bounding box center [200, 105] width 0 height 3
radio input "true"
click at [344, 158] on icon at bounding box center [344, 146] width 39 height 39
click at [200, 107] on input "f." at bounding box center [200, 105] width 0 height 3
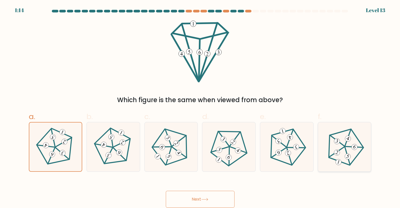
radio input "true"
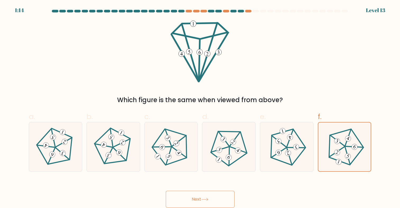
click at [214, 198] on button "Next" at bounding box center [200, 199] width 69 height 17
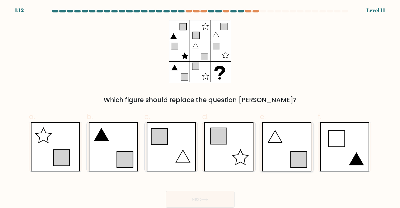
click at [284, 158] on icon at bounding box center [286, 146] width 49 height 49
click at [200, 107] on input "e." at bounding box center [200, 105] width 0 height 3
radio input "true"
click at [222, 199] on button "Next" at bounding box center [200, 199] width 69 height 17
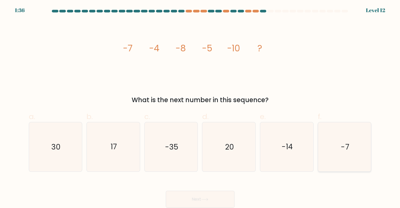
click at [344, 156] on icon "-7" at bounding box center [344, 146] width 49 height 49
click at [200, 107] on input "f. -7" at bounding box center [200, 105] width 0 height 3
radio input "true"
click at [220, 197] on button "Next" at bounding box center [200, 199] width 69 height 17
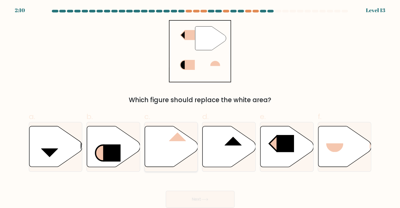
click at [171, 144] on icon at bounding box center [171, 146] width 53 height 41
click at [200, 107] on input "c." at bounding box center [200, 105] width 0 height 3
radio input "true"
click at [190, 197] on button "Next" at bounding box center [200, 199] width 69 height 17
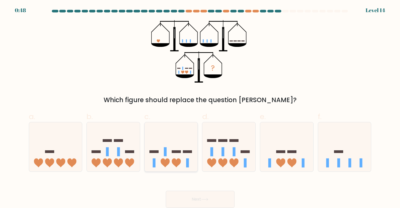
click at [185, 156] on icon at bounding box center [171, 147] width 53 height 44
click at [200, 107] on input "c." at bounding box center [200, 105] width 0 height 3
radio input "true"
click at [201, 200] on button "Next" at bounding box center [200, 199] width 69 height 17
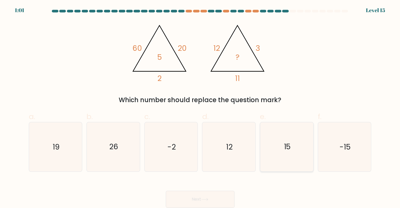
click at [283, 151] on icon "15" at bounding box center [286, 146] width 49 height 49
click at [200, 107] on input "e. 15" at bounding box center [200, 105] width 0 height 3
radio input "true"
click at [214, 198] on button "Next" at bounding box center [200, 199] width 69 height 17
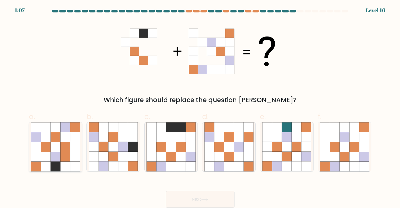
click at [61, 159] on icon at bounding box center [65, 156] width 10 height 10
click at [200, 107] on input "a." at bounding box center [200, 105] width 0 height 3
radio input "true"
click at [115, 161] on icon at bounding box center [113, 156] width 10 height 10
click at [200, 107] on input "b." at bounding box center [200, 105] width 0 height 3
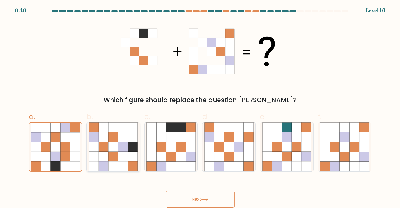
radio input "true"
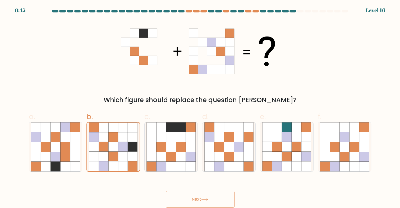
click at [199, 202] on button "Next" at bounding box center [200, 199] width 69 height 17
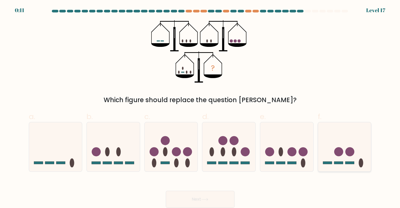
click at [332, 160] on icon at bounding box center [344, 147] width 53 height 44
click at [200, 107] on input "f." at bounding box center [200, 105] width 0 height 3
radio input "true"
click at [204, 198] on icon at bounding box center [204, 199] width 7 height 3
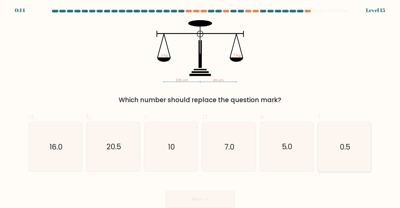
click at [344, 158] on icon "0.5" at bounding box center [344, 146] width 49 height 49
click at [200, 107] on input "f. 0.5" at bounding box center [200, 105] width 0 height 3
radio input "true"
click at [219, 205] on button "Next" at bounding box center [200, 199] width 69 height 17
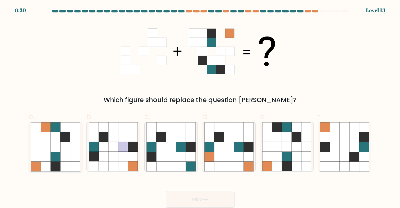
click at [58, 167] on icon at bounding box center [55, 166] width 10 height 10
click at [200, 107] on input "a." at bounding box center [200, 105] width 0 height 3
radio input "true"
click at [192, 196] on button "Next" at bounding box center [200, 199] width 69 height 17
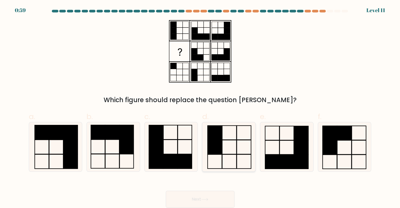
click at [225, 151] on icon at bounding box center [228, 146] width 49 height 49
click at [200, 107] on input "d." at bounding box center [200, 105] width 0 height 3
radio input "true"
click at [207, 200] on icon at bounding box center [204, 199] width 7 height 3
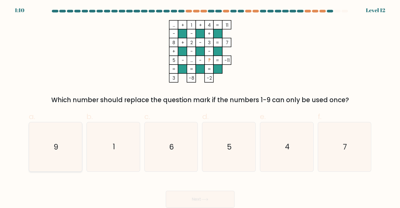
click at [64, 154] on icon "9" at bounding box center [55, 146] width 49 height 49
click at [200, 107] on input "a. 9" at bounding box center [200, 105] width 0 height 3
radio input "true"
click at [202, 199] on button "Next" at bounding box center [200, 199] width 69 height 17
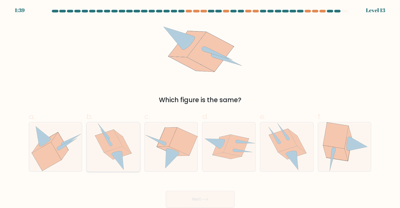
click at [116, 153] on icon at bounding box center [117, 152] width 11 height 3
click at [200, 107] on input "b." at bounding box center [200, 105] width 0 height 3
radio input "true"
click at [185, 196] on button "Next" at bounding box center [200, 199] width 69 height 17
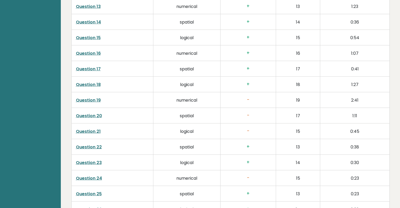
scroll to position [1057, 0]
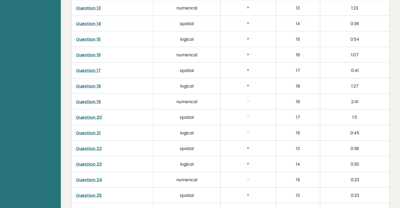
click at [91, 102] on link "Question 19" at bounding box center [88, 102] width 25 height 6
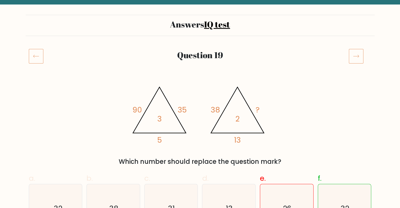
scroll to position [26, 0]
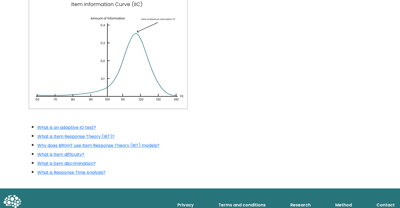
scroll to position [364, 0]
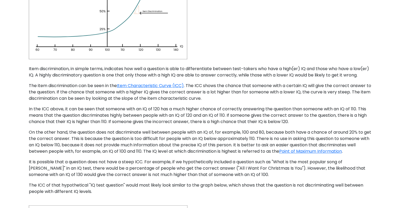
scroll to position [159, 0]
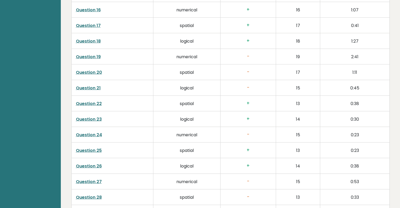
scroll to position [1102, 0]
click at [97, 72] on link "Question 20" at bounding box center [89, 73] width 26 height 6
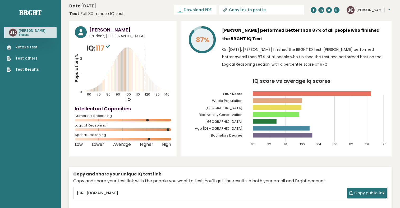
scroll to position [0, 0]
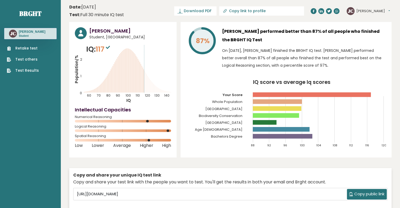
click at [28, 71] on link "Test Results" at bounding box center [23, 71] width 32 height 6
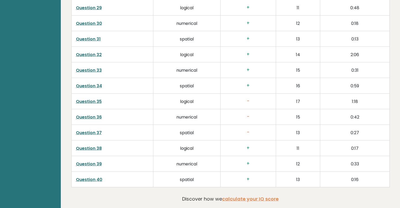
scroll to position [1306, 0]
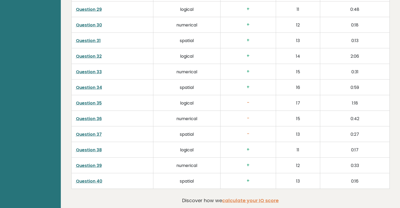
click at [99, 116] on link "Question 36" at bounding box center [89, 119] width 26 height 6
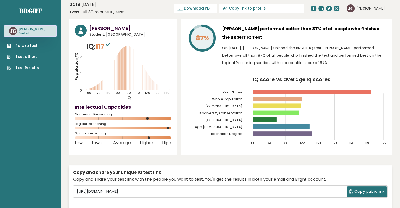
scroll to position [0, 0]
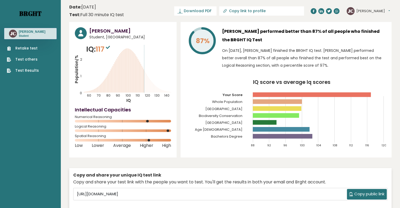
click at [33, 13] on link "Brght" at bounding box center [30, 13] width 22 height 8
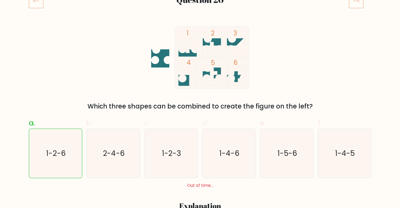
scroll to position [79, 0]
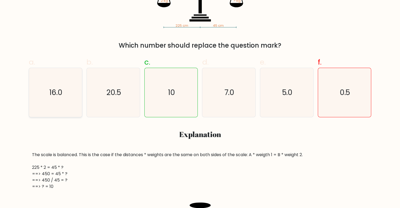
scroll to position [132, 0]
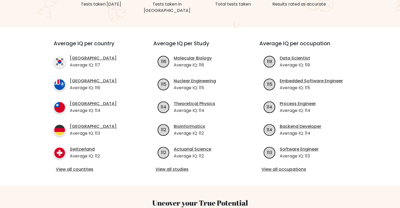
scroll to position [163, 0]
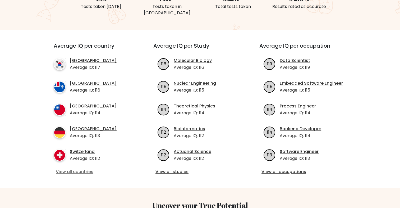
click at [85, 168] on link "View all countries" at bounding box center [94, 171] width 76 height 6
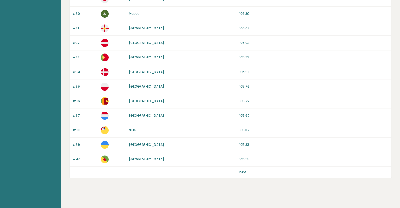
scroll to position [484, 0]
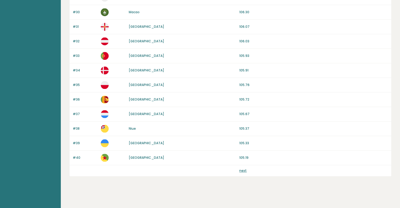
click at [242, 168] on link "next" at bounding box center [242, 170] width 7 height 4
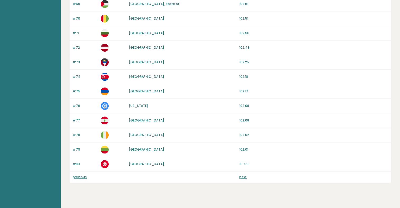
scroll to position [484, 0]
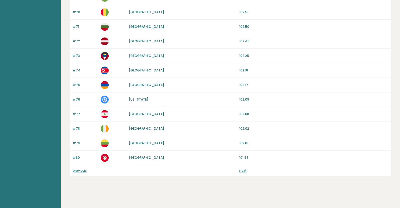
click at [243, 168] on link "next" at bounding box center [242, 170] width 7 height 4
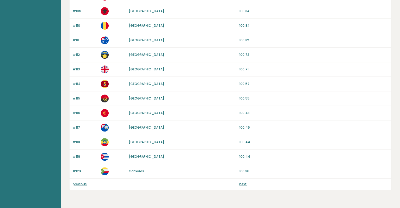
scroll to position [484, 0]
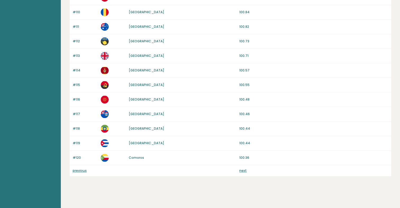
click at [242, 168] on link "next" at bounding box center [242, 170] width 7 height 4
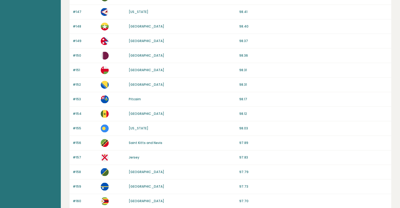
scroll to position [484, 0]
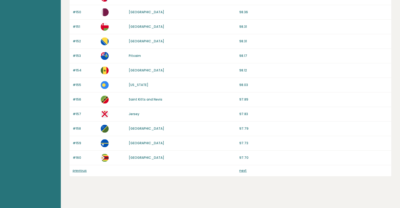
click at [242, 169] on link "next" at bounding box center [242, 170] width 7 height 4
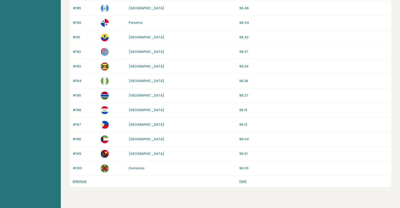
scroll to position [484, 0]
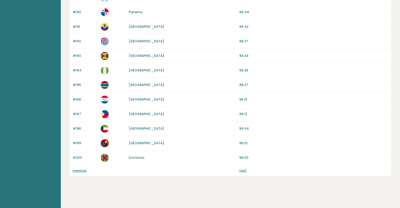
click at [240, 168] on link "next" at bounding box center [242, 170] width 7 height 4
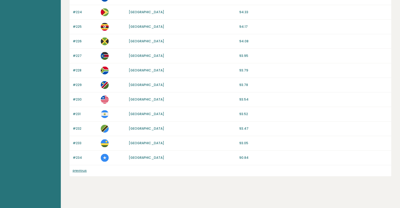
scroll to position [398, 0]
click at [77, 169] on link "previous" at bounding box center [80, 170] width 14 height 4
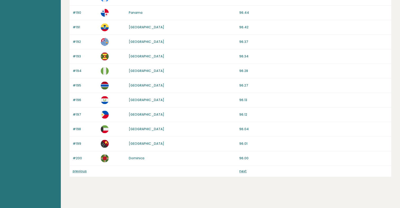
scroll to position [484, 0]
click at [80, 168] on link "previous" at bounding box center [80, 170] width 14 height 4
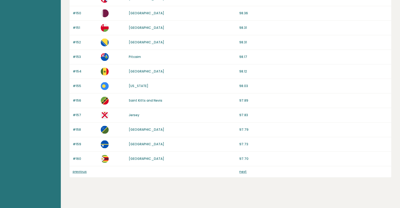
scroll to position [484, 0]
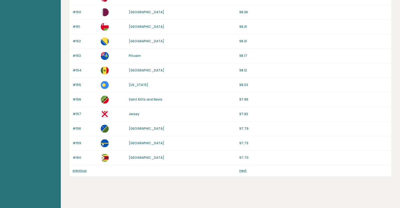
click at [82, 168] on link "previous" at bounding box center [80, 170] width 14 height 4
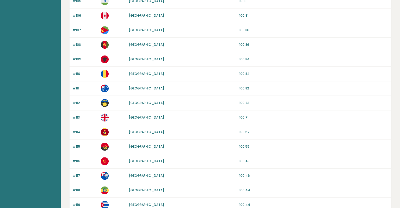
scroll to position [484, 0]
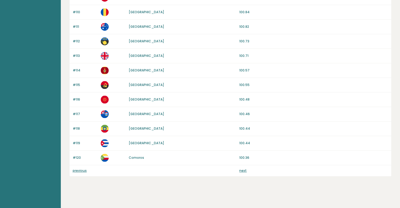
click at [75, 168] on link "previous" at bounding box center [80, 170] width 14 height 4
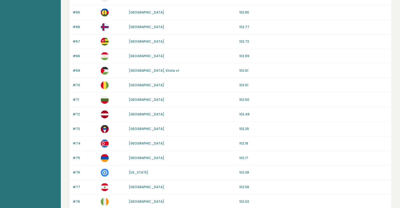
scroll to position [484, 0]
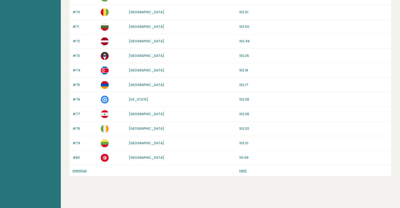
click at [85, 168] on link "previous" at bounding box center [80, 170] width 14 height 4
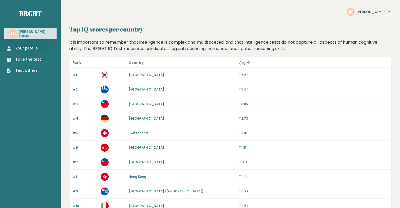
click at [28, 48] on link "Your profile" at bounding box center [24, 48] width 34 height 6
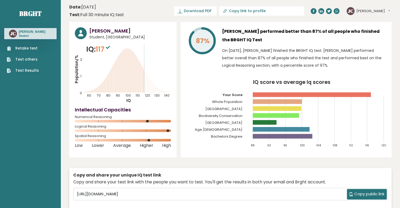
click at [233, 123] on tspan "[GEOGRAPHIC_DATA]" at bounding box center [223, 122] width 37 height 5
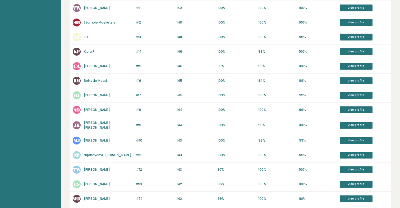
scroll to position [132, 0]
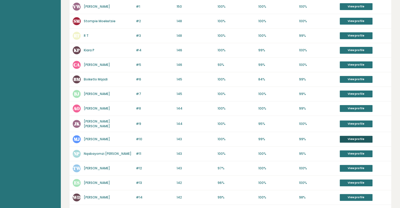
click at [349, 137] on link "View profile" at bounding box center [356, 139] width 33 height 7
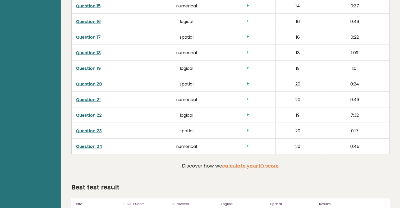
scroll to position [1020, 0]
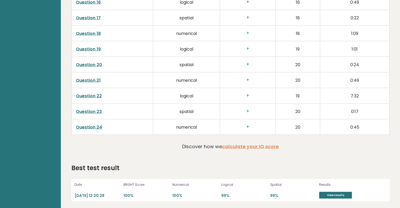
click at [94, 125] on link "Question 24" at bounding box center [89, 127] width 26 height 6
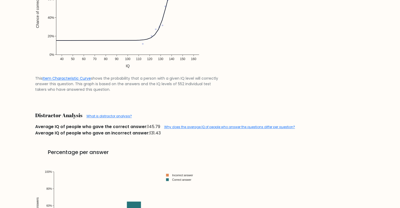
scroll to position [582, 0]
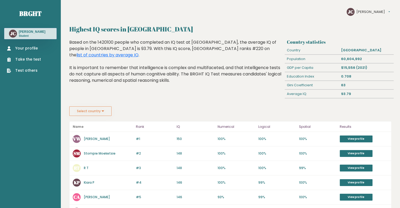
click at [24, 47] on link "Your profile" at bounding box center [24, 48] width 34 height 6
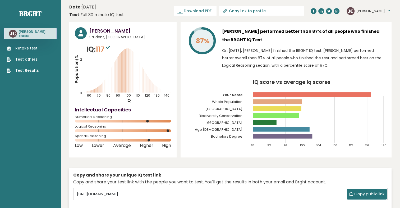
click at [29, 48] on link "Retake test" at bounding box center [23, 48] width 32 height 6
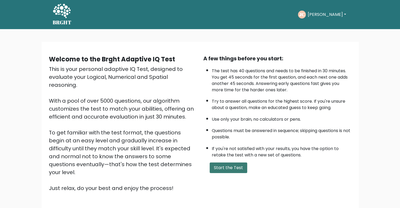
click at [230, 163] on button "Start the Test" at bounding box center [229, 167] width 38 height 11
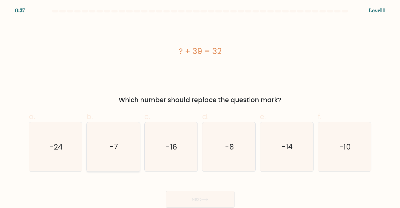
click at [114, 142] on text "-7" at bounding box center [114, 146] width 8 height 10
click at [200, 107] on input "b. -7" at bounding box center [200, 105] width 0 height 3
radio input "true"
click at [192, 197] on button "Next" at bounding box center [200, 199] width 69 height 17
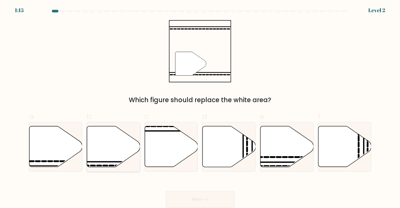
click at [109, 151] on icon at bounding box center [113, 146] width 53 height 41
click at [200, 107] on input "b." at bounding box center [200, 105] width 0 height 3
radio input "true"
click at [201, 197] on button "Next" at bounding box center [200, 199] width 69 height 17
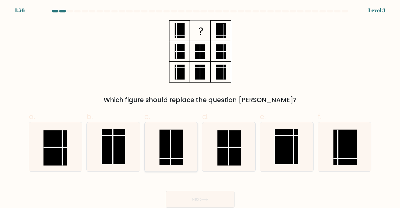
click at [170, 155] on icon at bounding box center [170, 146] width 49 height 49
click at [200, 107] on input "c." at bounding box center [200, 105] width 0 height 3
radio input "true"
click at [189, 200] on button "Next" at bounding box center [200, 199] width 69 height 17
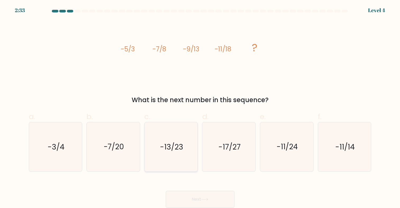
click at [173, 151] on text "-13/23" at bounding box center [171, 146] width 23 height 10
click at [200, 107] on input "c. -13/23" at bounding box center [200, 105] width 0 height 3
radio input "true"
click at [187, 201] on button "Next" at bounding box center [200, 199] width 69 height 17
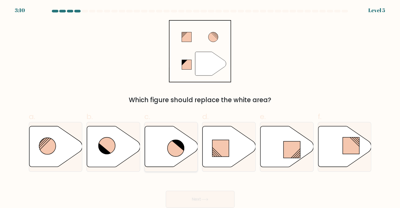
click at [172, 148] on icon at bounding box center [175, 148] width 17 height 17
click at [200, 107] on input "c." at bounding box center [200, 105] width 0 height 3
radio input "true"
click at [198, 195] on button "Next" at bounding box center [200, 199] width 69 height 17
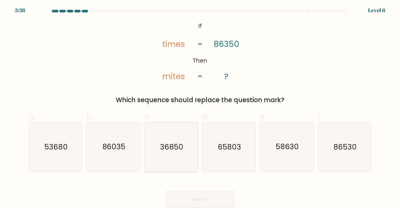
click at [168, 160] on icon "36850" at bounding box center [170, 146] width 49 height 49
click at [200, 107] on input "c. 36850" at bounding box center [200, 105] width 0 height 3
radio input "true"
click at [204, 201] on button "Next" at bounding box center [200, 199] width 69 height 17
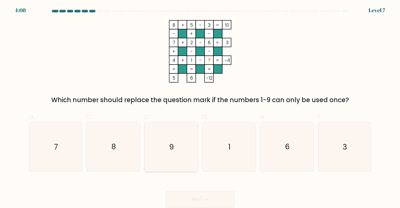
click at [174, 149] on icon "9" at bounding box center [170, 146] width 49 height 49
click at [200, 107] on input "c. 9" at bounding box center [200, 105] width 0 height 3
radio input "true"
click at [197, 204] on button "Next" at bounding box center [200, 199] width 69 height 17
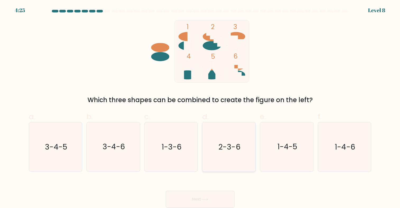
click at [234, 154] on icon "2-3-6" at bounding box center [228, 146] width 49 height 49
click at [200, 107] on input "d. 2-3-6" at bounding box center [200, 105] width 0 height 3
radio input "true"
click at [215, 201] on button "Next" at bounding box center [200, 199] width 69 height 17
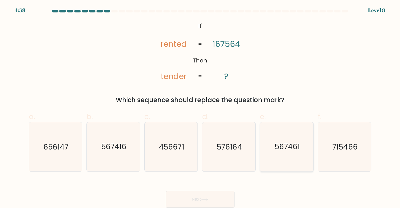
click at [288, 155] on icon "567461" at bounding box center [286, 146] width 49 height 49
click at [200, 107] on input "e. 567461" at bounding box center [200, 105] width 0 height 3
radio input "true"
click at [205, 195] on button "Next" at bounding box center [200, 199] width 69 height 17
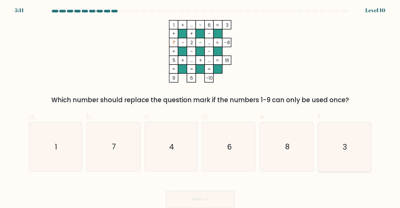
click at [334, 147] on icon "3" at bounding box center [344, 146] width 49 height 49
click at [200, 107] on input "f. 3" at bounding box center [200, 105] width 0 height 3
radio input "true"
click at [192, 206] on button "Next" at bounding box center [200, 199] width 69 height 17
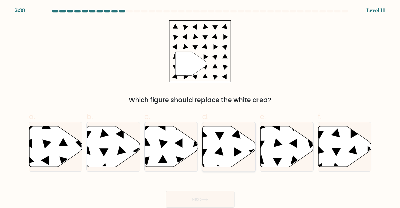
click at [221, 145] on icon at bounding box center [228, 146] width 53 height 41
click at [200, 107] on input "d." at bounding box center [200, 105] width 0 height 3
radio input "true"
click at [212, 200] on button "Next" at bounding box center [200, 199] width 69 height 17
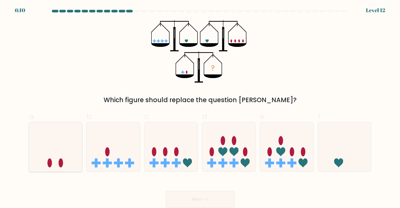
click at [56, 147] on icon at bounding box center [55, 147] width 53 height 44
click at [200, 107] on input "a." at bounding box center [200, 105] width 0 height 3
radio input "true"
click at [211, 198] on button "Next" at bounding box center [200, 199] width 69 height 17
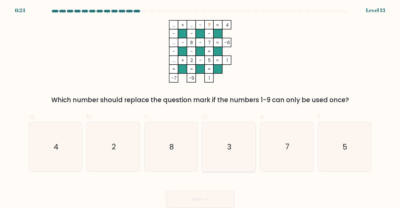
click at [226, 143] on icon "3" at bounding box center [228, 146] width 49 height 49
click at [200, 107] on input "d. 3" at bounding box center [200, 105] width 0 height 3
radio input "true"
click at [211, 195] on button "Next" at bounding box center [200, 199] width 69 height 17
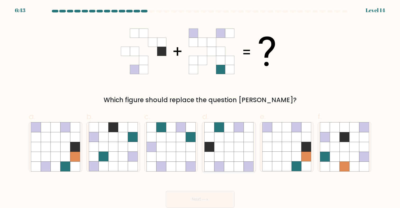
click at [229, 160] on icon at bounding box center [229, 156] width 10 height 10
click at [200, 107] on input "d." at bounding box center [200, 105] width 0 height 3
radio input "true"
click at [211, 199] on button "Next" at bounding box center [200, 199] width 69 height 17
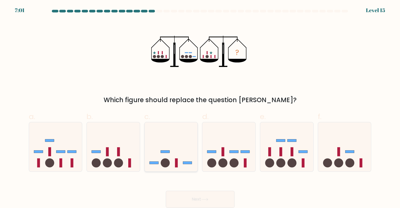
click at [170, 157] on icon at bounding box center [171, 147] width 53 height 44
click at [200, 107] on input "c." at bounding box center [200, 105] width 0 height 3
radio input "true"
click at [195, 200] on button "Next" at bounding box center [200, 199] width 69 height 17
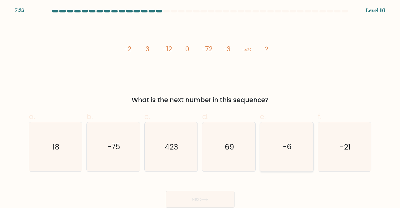
click at [272, 155] on icon "-6" at bounding box center [286, 146] width 49 height 49
click at [200, 107] on input "e. -6" at bounding box center [200, 105] width 0 height 3
radio input "true"
click at [198, 197] on button "Next" at bounding box center [200, 199] width 69 height 17
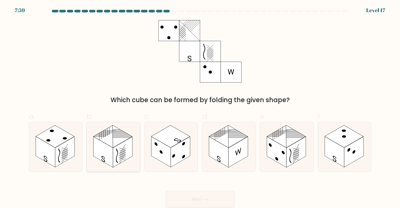
click at [119, 160] on rect at bounding box center [123, 151] width 20 height 31
click at [200, 107] on input "b." at bounding box center [200, 105] width 0 height 3
radio input "true"
click at [195, 196] on button "Next" at bounding box center [200, 199] width 69 height 17
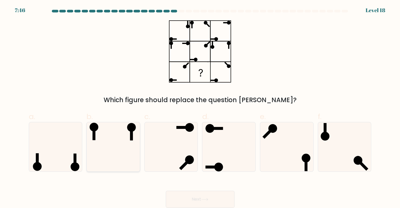
click at [116, 156] on icon at bounding box center [113, 146] width 49 height 49
click at [200, 107] on input "b." at bounding box center [200, 105] width 0 height 3
radio input "true"
click at [177, 200] on button "Next" at bounding box center [200, 199] width 69 height 17
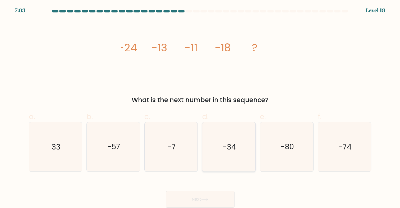
drag, startPoint x: 220, startPoint y: 140, endPoint x: 220, endPoint y: 154, distance: 13.8
click at [220, 140] on icon "-34" at bounding box center [228, 146] width 49 height 49
click at [200, 107] on input "d. -34" at bounding box center [200, 105] width 0 height 3
radio input "true"
click at [213, 196] on button "Next" at bounding box center [200, 199] width 69 height 17
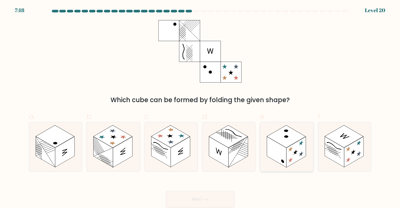
click at [293, 153] on rect at bounding box center [296, 151] width 20 height 31
click at [200, 107] on input "e." at bounding box center [200, 105] width 0 height 3
radio input "true"
click at [215, 201] on button "Next" at bounding box center [200, 199] width 69 height 17
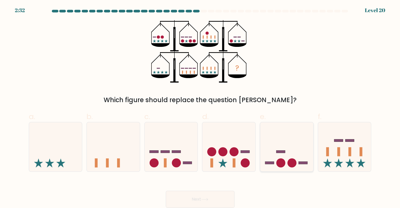
click at [295, 155] on icon at bounding box center [286, 147] width 53 height 44
click at [200, 107] on input "e." at bounding box center [200, 105] width 0 height 3
radio input "true"
click at [218, 205] on button "Next" at bounding box center [200, 199] width 69 height 17
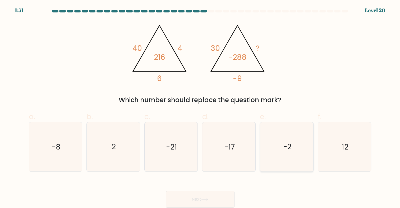
click at [280, 158] on icon "-2" at bounding box center [286, 146] width 49 height 49
click at [200, 107] on input "e. -2" at bounding box center [200, 105] width 0 height 3
radio input "true"
click at [212, 199] on button "Next" at bounding box center [200, 199] width 69 height 17
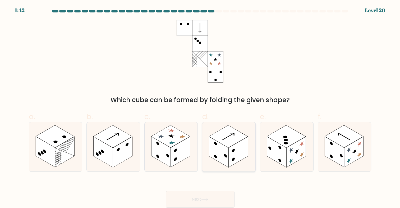
click at [239, 155] on rect at bounding box center [238, 151] width 20 height 31
click at [200, 107] on input "d." at bounding box center [200, 105] width 0 height 3
radio input "true"
click at [212, 201] on button "Next" at bounding box center [200, 199] width 69 height 17
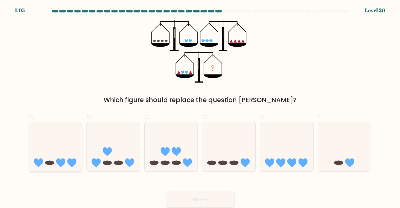
click at [65, 158] on icon at bounding box center [55, 147] width 53 height 44
click at [200, 107] on input "a." at bounding box center [200, 105] width 0 height 3
radio input "true"
click at [208, 200] on icon at bounding box center [204, 199] width 7 height 3
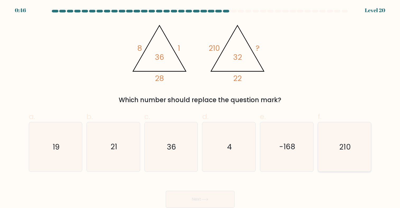
click at [351, 162] on icon "210" at bounding box center [344, 146] width 49 height 49
click at [200, 107] on input "f. 210" at bounding box center [200, 105] width 0 height 3
radio input "true"
click at [111, 155] on icon "21" at bounding box center [113, 146] width 49 height 49
click at [200, 107] on input "b. 21" at bounding box center [200, 105] width 0 height 3
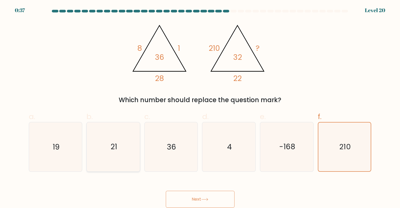
radio input "true"
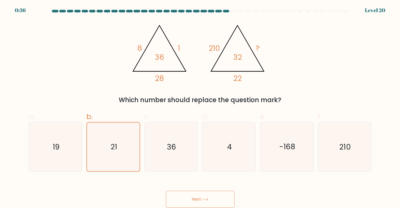
click at [197, 197] on button "Next" at bounding box center [200, 199] width 69 height 17
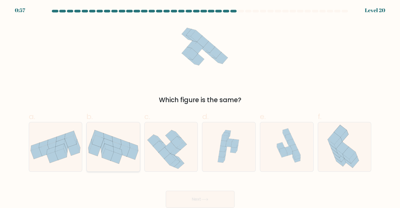
click at [119, 158] on icon at bounding box center [116, 158] width 12 height 12
click at [200, 107] on input "b." at bounding box center [200, 105] width 0 height 3
radio input "true"
click at [188, 198] on button "Next" at bounding box center [200, 199] width 69 height 17
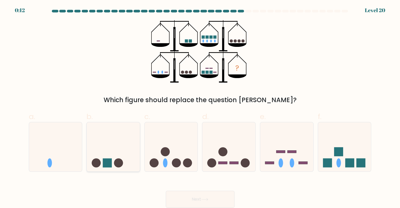
click at [126, 160] on icon at bounding box center [113, 147] width 53 height 44
click at [200, 107] on input "b." at bounding box center [200, 105] width 0 height 3
radio input "true"
click at [187, 200] on button "Next" at bounding box center [200, 199] width 69 height 17
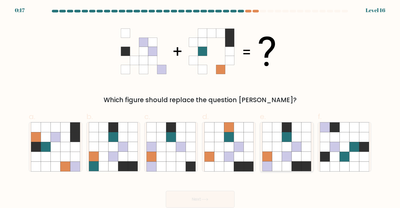
click at [285, 159] on icon at bounding box center [287, 156] width 10 height 10
click at [200, 107] on input "e." at bounding box center [200, 105] width 0 height 3
radio input "true"
click at [208, 199] on icon at bounding box center [204, 199] width 6 height 2
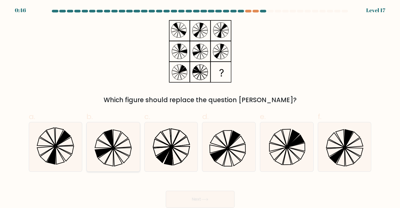
click at [114, 139] on icon at bounding box center [113, 146] width 49 height 49
click at [200, 107] on input "b." at bounding box center [200, 105] width 0 height 3
radio input "true"
click at [203, 196] on button "Next" at bounding box center [200, 199] width 69 height 17
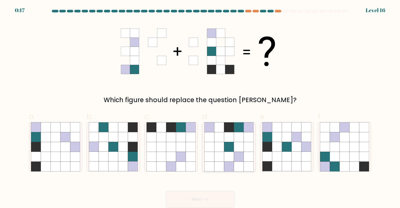
click at [224, 162] on icon at bounding box center [229, 166] width 10 height 10
click at [200, 107] on input "d." at bounding box center [200, 105] width 0 height 3
radio input "true"
click at [289, 163] on icon at bounding box center [287, 166] width 10 height 10
click at [200, 107] on input "e." at bounding box center [200, 105] width 0 height 3
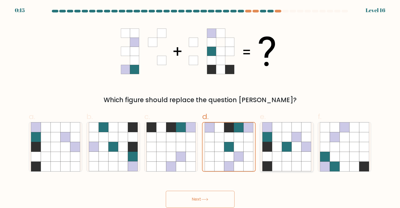
radio input "true"
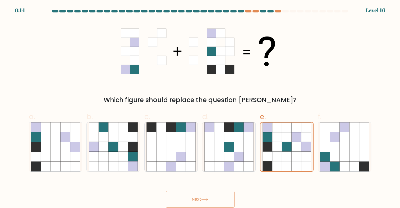
click at [218, 201] on button "Next" at bounding box center [200, 199] width 69 height 17
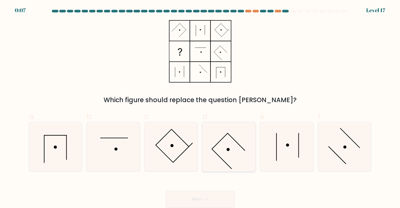
click at [230, 147] on icon at bounding box center [228, 146] width 49 height 49
click at [200, 107] on input "d." at bounding box center [200, 105] width 0 height 3
radio input "true"
click at [60, 155] on icon at bounding box center [55, 146] width 49 height 49
click at [200, 107] on input "a." at bounding box center [200, 105] width 0 height 3
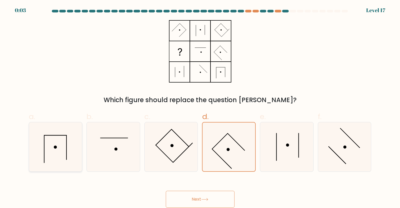
radio input "true"
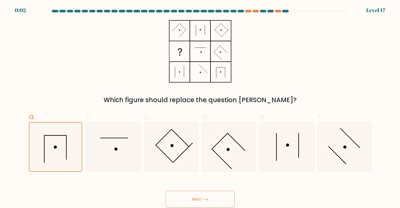
click at [193, 194] on button "Next" at bounding box center [200, 199] width 69 height 17
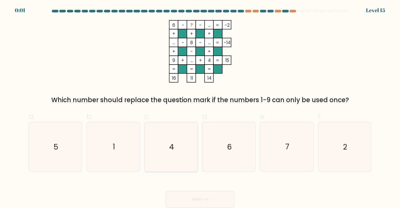
click at [176, 146] on icon "4" at bounding box center [170, 146] width 49 height 49
click at [200, 107] on input "c. 4" at bounding box center [200, 105] width 0 height 3
radio input "true"
click at [198, 197] on button "Next" at bounding box center [200, 199] width 69 height 17
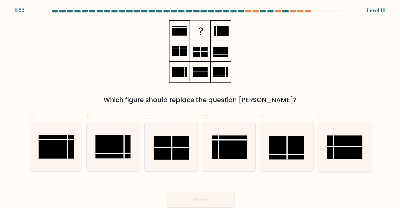
click at [351, 146] on line at bounding box center [344, 146] width 35 height 0
click at [200, 107] on input "f." at bounding box center [200, 105] width 0 height 3
radio input "true"
click at [186, 195] on button "Next" at bounding box center [200, 199] width 69 height 17
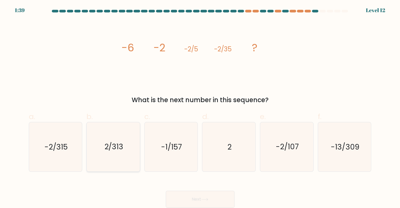
click at [120, 155] on icon "2/313" at bounding box center [113, 146] width 49 height 49
click at [200, 107] on input "b. 2/313" at bounding box center [200, 105] width 0 height 3
radio input "true"
click at [190, 201] on button "Next" at bounding box center [200, 199] width 69 height 17
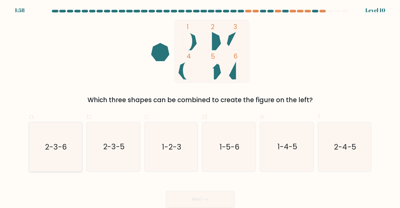
click at [68, 160] on icon "2-3-6" at bounding box center [55, 146] width 49 height 49
click at [200, 107] on input "a. 2-3-6" at bounding box center [200, 105] width 0 height 3
radio input "true"
click at [189, 198] on button "Next" at bounding box center [200, 199] width 69 height 17
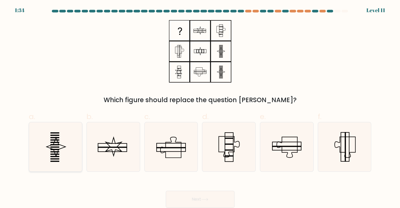
click at [66, 149] on icon at bounding box center [55, 146] width 49 height 49
click at [200, 107] on input "a." at bounding box center [200, 105] width 0 height 3
radio input "true"
click at [197, 198] on button "Next" at bounding box center [200, 199] width 69 height 17
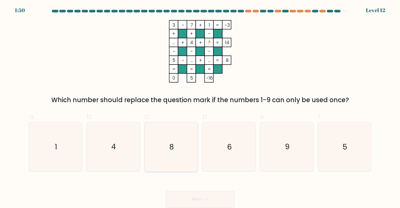
click at [180, 139] on icon "8" at bounding box center [170, 146] width 49 height 49
click at [200, 107] on input "c. 8" at bounding box center [200, 105] width 0 height 3
radio input "true"
click at [195, 195] on button "Next" at bounding box center [200, 199] width 69 height 17
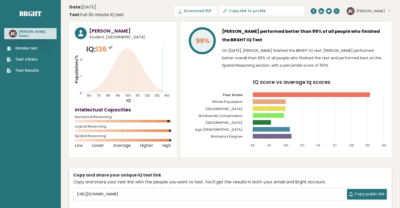
click at [237, 121] on tspan "South Africa" at bounding box center [223, 122] width 37 height 5
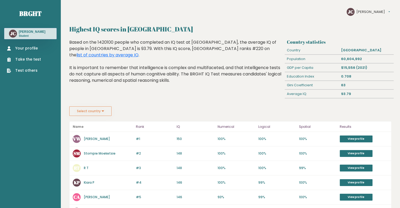
click at [28, 47] on link "Your profile" at bounding box center [24, 48] width 34 height 6
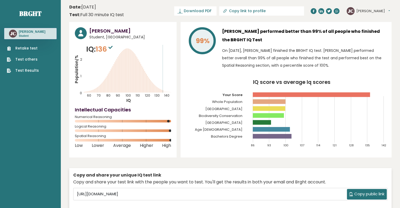
click at [233, 109] on tspan "[GEOGRAPHIC_DATA]" at bounding box center [223, 108] width 37 height 5
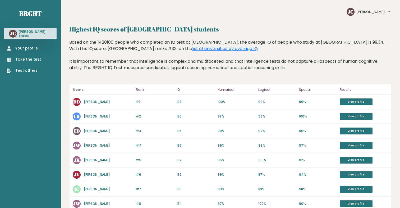
click at [28, 49] on link "Your profile" at bounding box center [24, 48] width 34 height 6
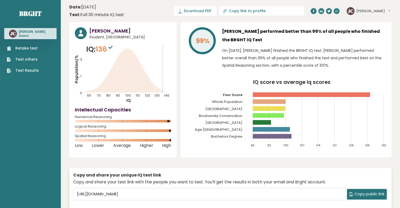
click at [224, 107] on tspan "[GEOGRAPHIC_DATA]" at bounding box center [223, 108] width 37 height 5
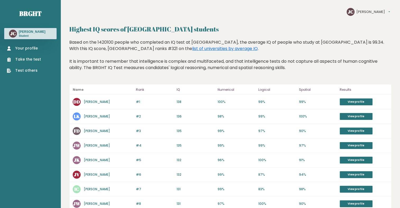
click at [362, 12] on button "[PERSON_NAME]" at bounding box center [373, 11] width 34 height 5
click at [366, 19] on link "Settings" at bounding box center [370, 19] width 26 height 5
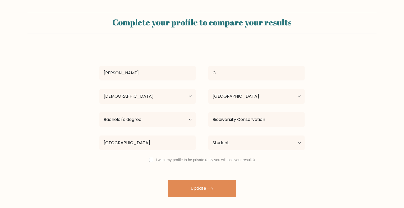
select select "18_24"
select select "ZA"
select select "bachelors_degree"
select select "student"
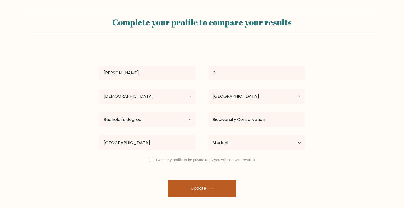
click at [199, 186] on button "Update" at bounding box center [202, 188] width 69 height 17
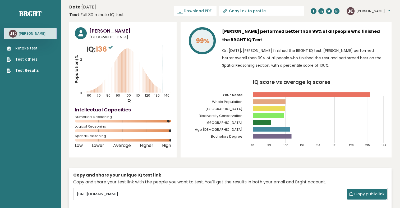
click at [24, 71] on link "Test Results" at bounding box center [23, 71] width 32 height 6
click at [233, 122] on tspan "South Africa" at bounding box center [223, 122] width 37 height 5
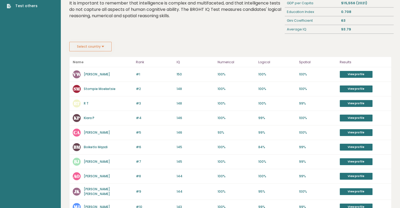
scroll to position [53, 0]
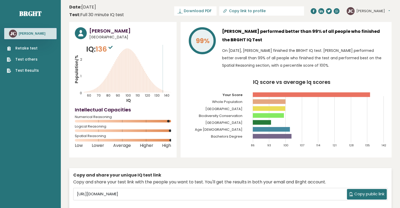
click at [225, 116] on tspan "Biodiversity Conservation" at bounding box center [221, 115] width 44 height 5
click at [237, 136] on tspan "Bachelors Degree" at bounding box center [226, 136] width 31 height 5
click at [229, 130] on tspan "Age [DEMOGRAPHIC_DATA]" at bounding box center [219, 129] width 48 height 5
click at [211, 11] on span "Download PDF" at bounding box center [197, 11] width 27 height 6
click at [34, 11] on link "Brght" at bounding box center [30, 13] width 22 height 8
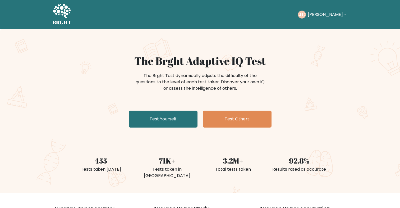
click at [59, 12] on icon at bounding box center [62, 11] width 18 height 14
click at [318, 14] on button "[PERSON_NAME]" at bounding box center [327, 14] width 42 height 7
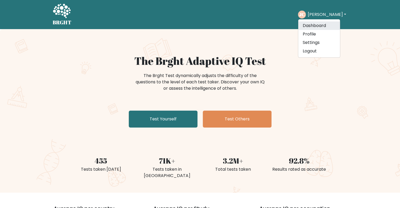
click at [319, 25] on link "Dashboard" at bounding box center [319, 25] width 42 height 8
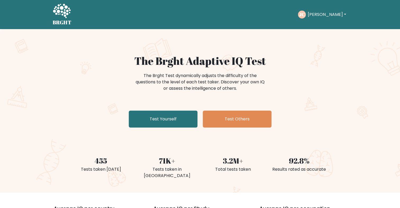
click at [324, 15] on button "[PERSON_NAME]" at bounding box center [327, 14] width 42 height 7
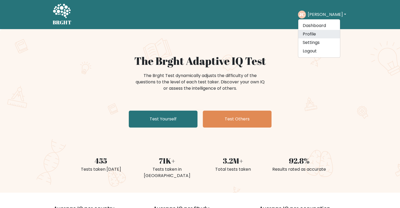
click at [321, 32] on link "Profile" at bounding box center [319, 34] width 42 height 8
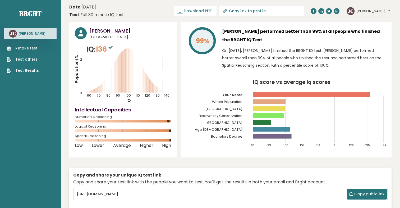
click at [19, 71] on link "Test Results" at bounding box center [23, 71] width 32 height 6
